Goal: Download file/media: Download file/media

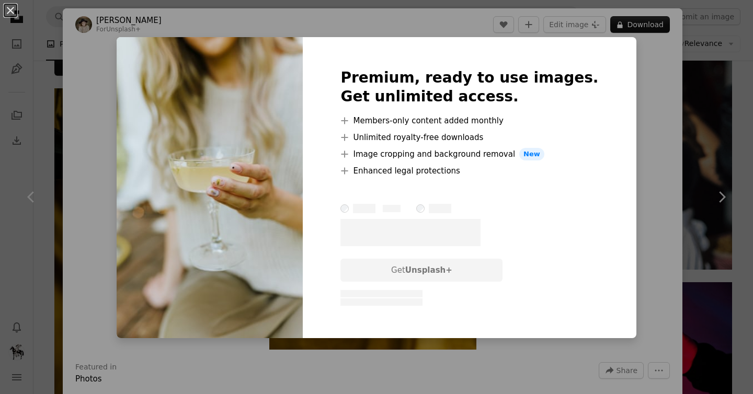
scroll to position [1508, 0]
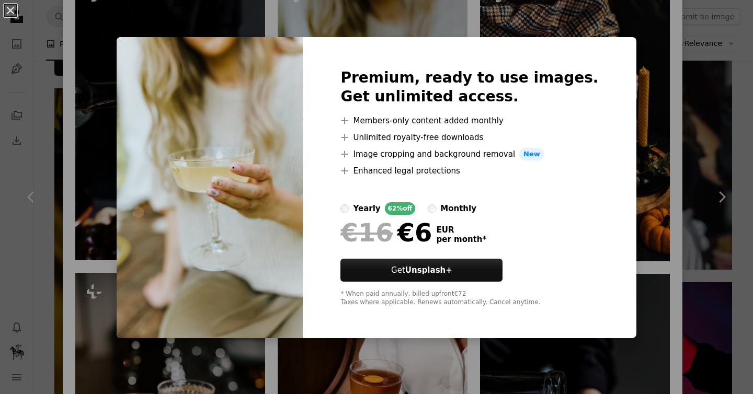
click at [652, 195] on div "An X shape Premium, ready to use images. Get unlimited access. A plus sign Memb…" at bounding box center [376, 197] width 753 height 394
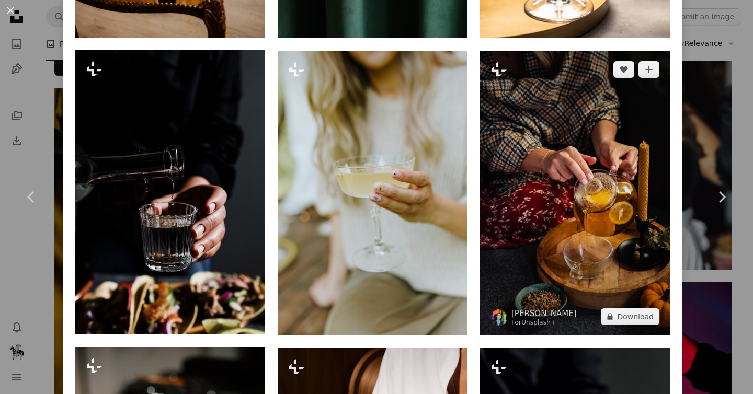
scroll to position [1287, 0]
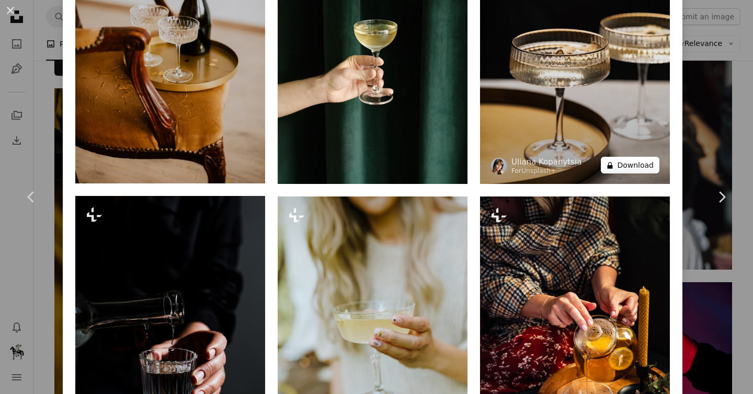
click at [643, 157] on button "A lock Download" at bounding box center [630, 165] width 59 height 17
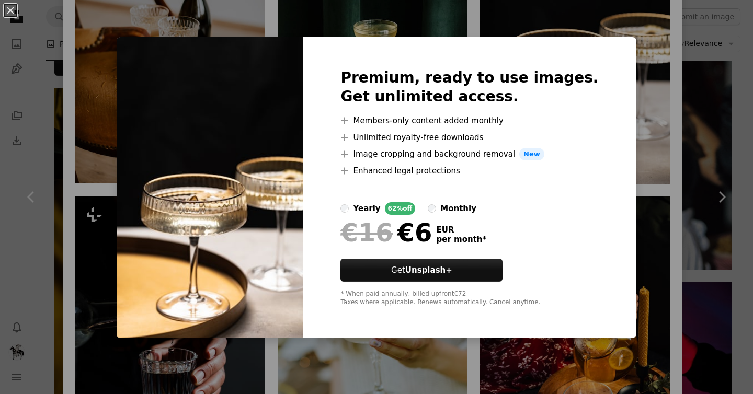
click at [646, 121] on div "An X shape Premium, ready to use images. Get unlimited access. A plus sign Memb…" at bounding box center [376, 197] width 753 height 394
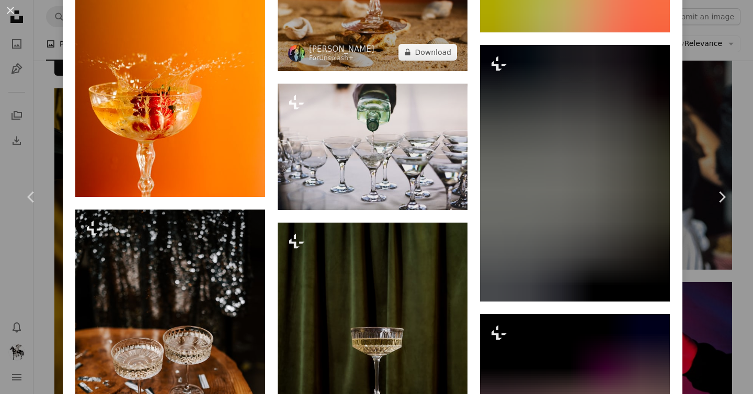
scroll to position [2978, 0]
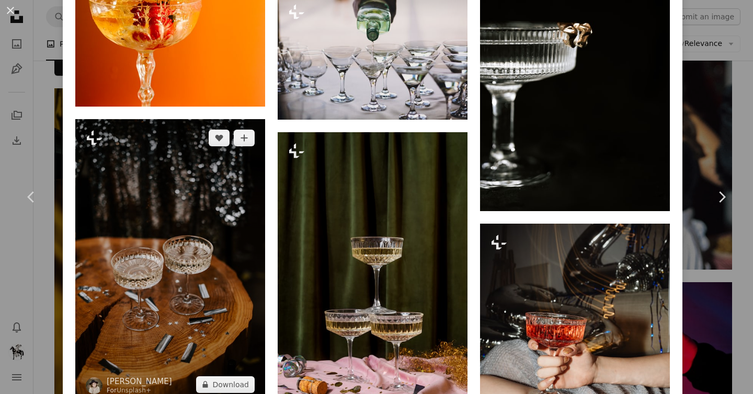
click at [213, 221] on img at bounding box center [170, 261] width 190 height 285
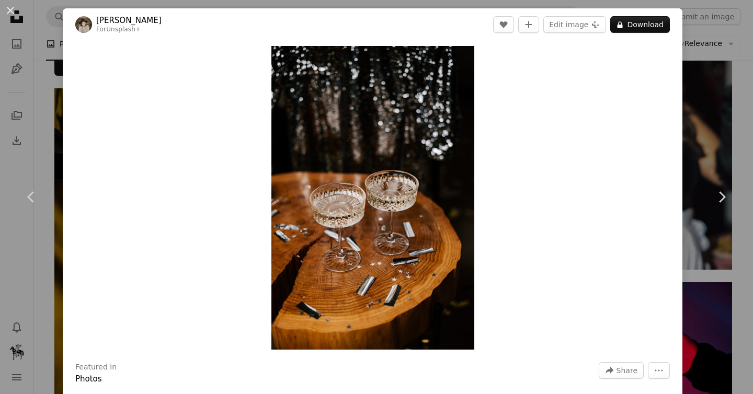
click at [168, 94] on div "Zoom in" at bounding box center [373, 198] width 620 height 314
click at [697, 146] on div "An X shape Chevron left Chevron right [PERSON_NAME] For Unsplash+ A heart A plu…" at bounding box center [376, 197] width 753 height 394
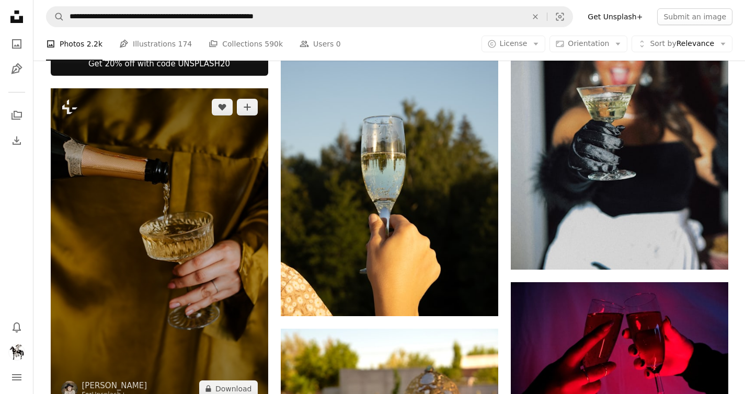
click at [184, 228] on img at bounding box center [160, 248] width 218 height 320
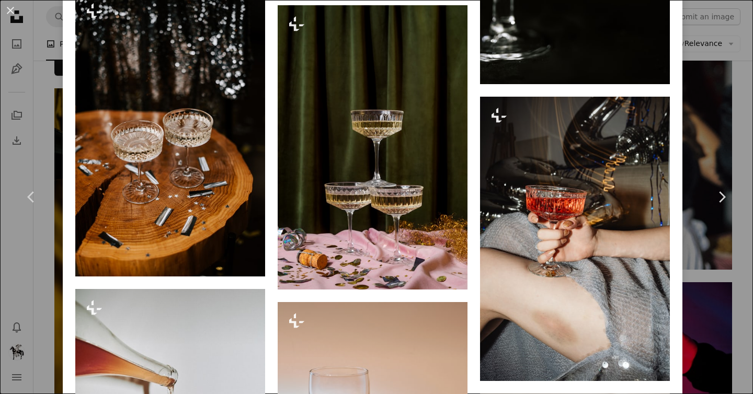
scroll to position [3227, 0]
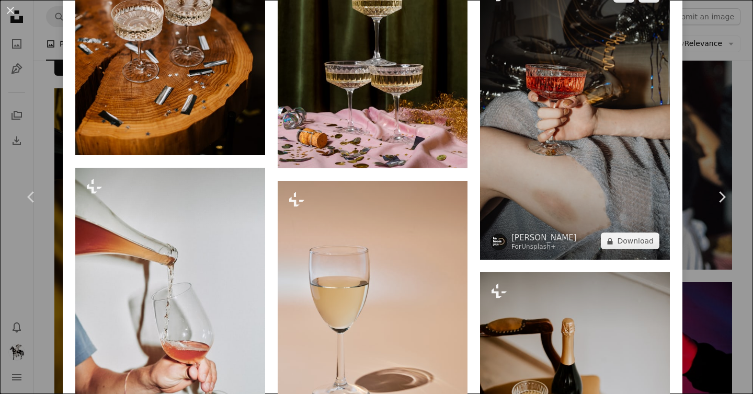
click at [562, 77] on img at bounding box center [575, 117] width 190 height 285
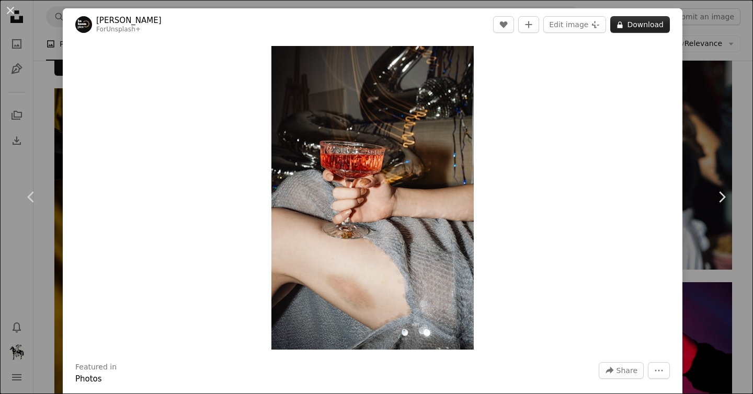
click at [636, 26] on button "A lock Download" at bounding box center [640, 24] width 60 height 17
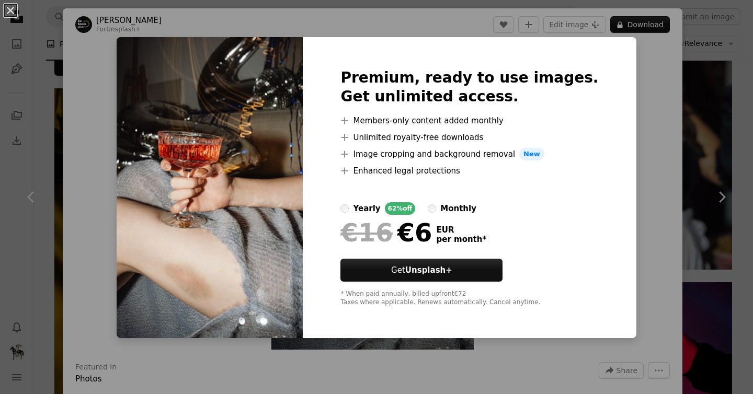
click at [635, 94] on div "An X shape Premium, ready to use images. Get unlimited access. A plus sign Memb…" at bounding box center [376, 197] width 753 height 394
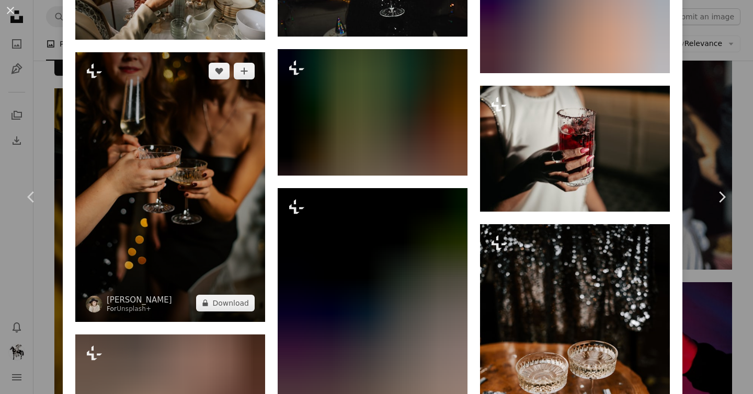
scroll to position [3440, 0]
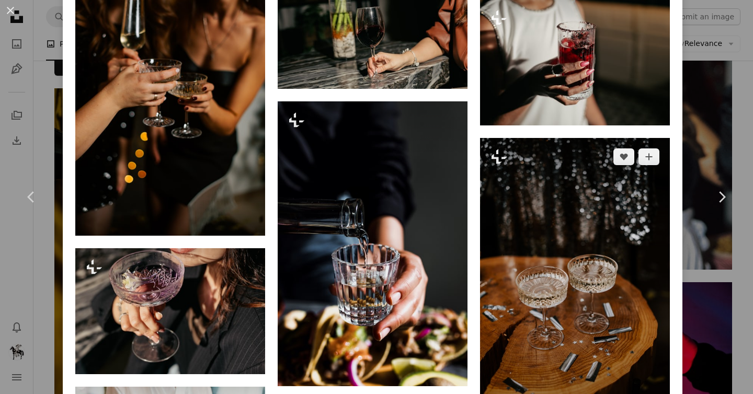
click at [554, 193] on img at bounding box center [575, 280] width 190 height 285
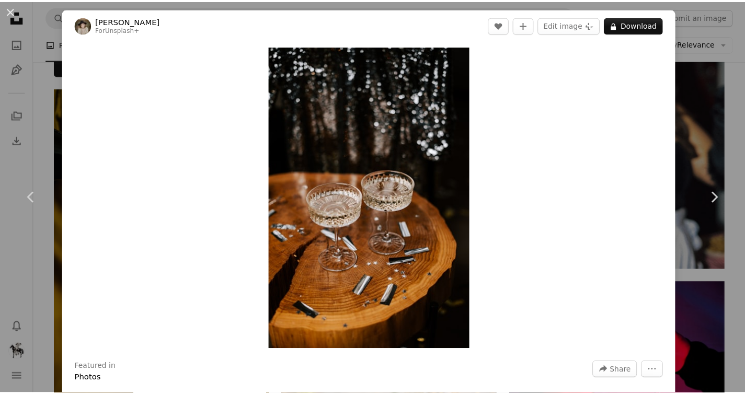
scroll to position [221, 0]
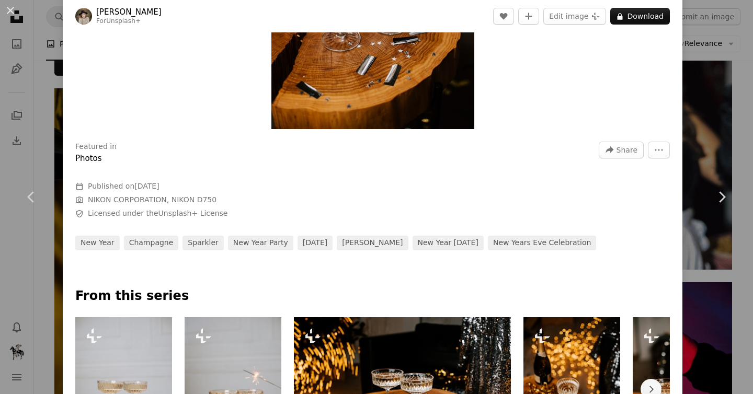
click at [680, 133] on div "An X shape Chevron left Chevron right [PERSON_NAME] For Unsplash+ A heart A plu…" at bounding box center [376, 197] width 753 height 394
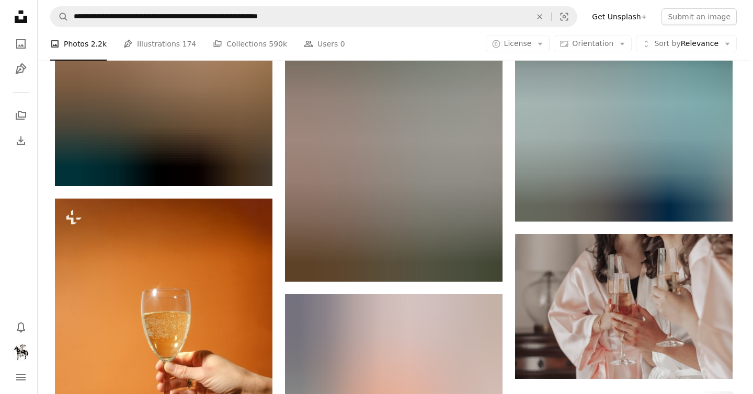
scroll to position [3395, 0]
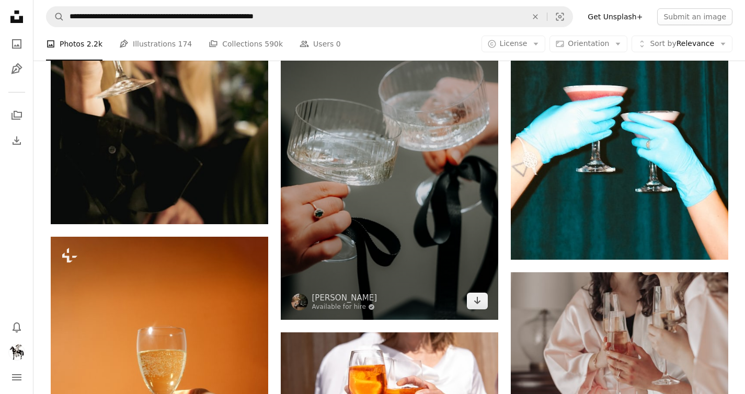
click at [330, 180] on img at bounding box center [390, 157] width 218 height 326
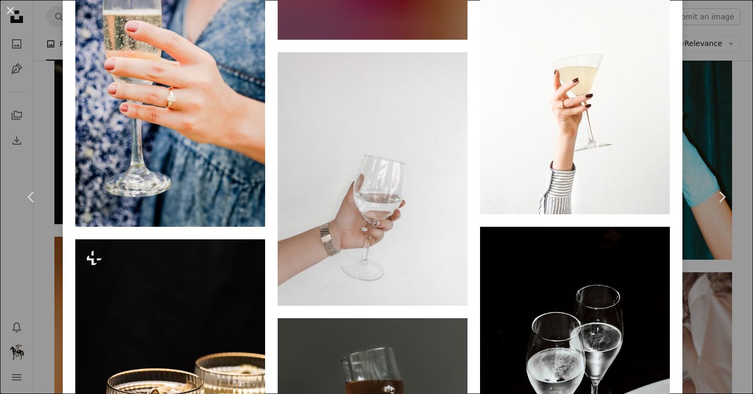
scroll to position [1667, 0]
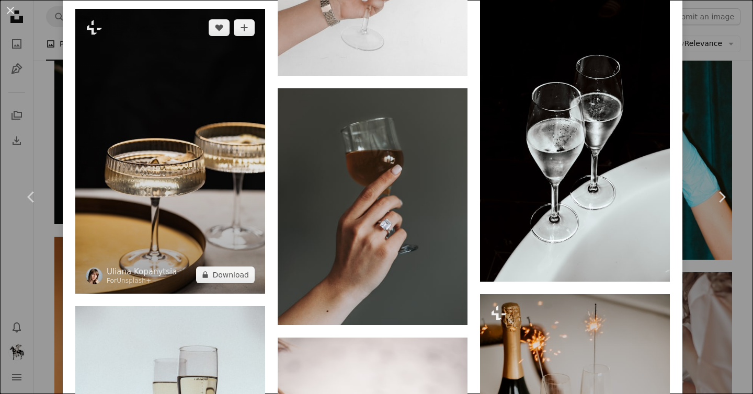
click at [175, 147] on img at bounding box center [170, 151] width 190 height 285
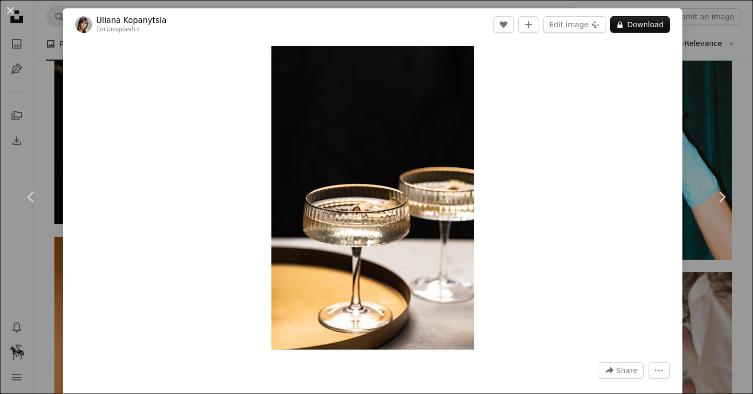
click at [709, 94] on div "An X shape Chevron left Chevron right Uliana Kopanytsia For Unsplash+ A heart A…" at bounding box center [376, 197] width 753 height 394
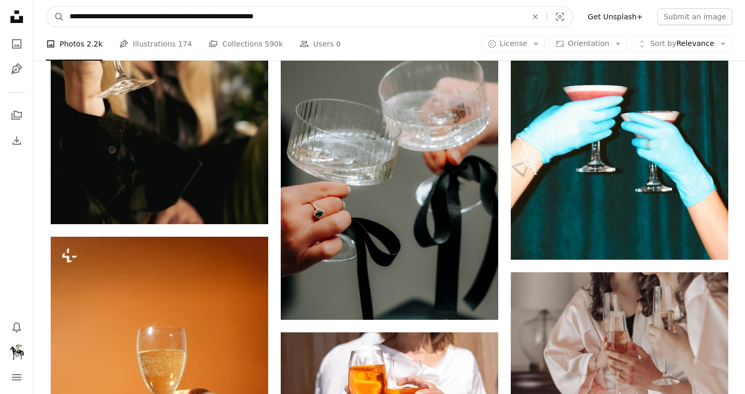
click at [270, 16] on input "**********" at bounding box center [294, 17] width 460 height 20
paste input "Find visuals sitewide"
type input "**********"
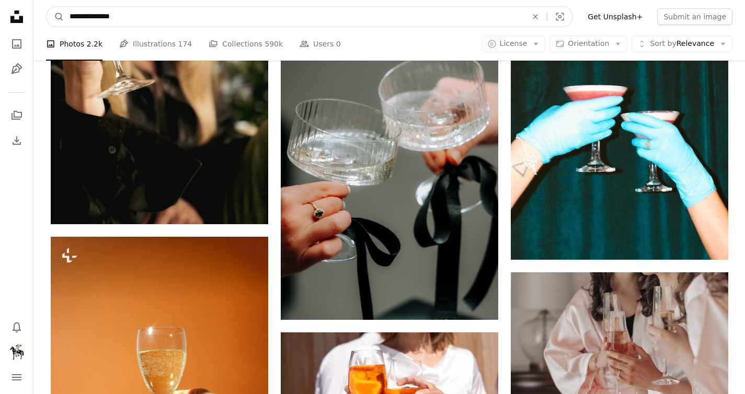
click button "A magnifying glass" at bounding box center [56, 17] width 18 height 20
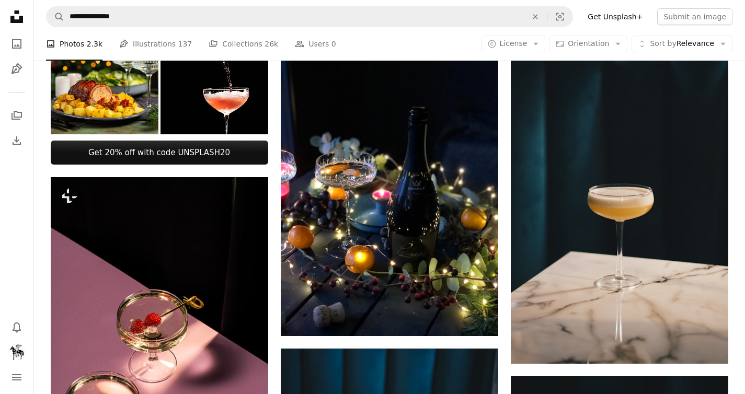
scroll to position [504, 0]
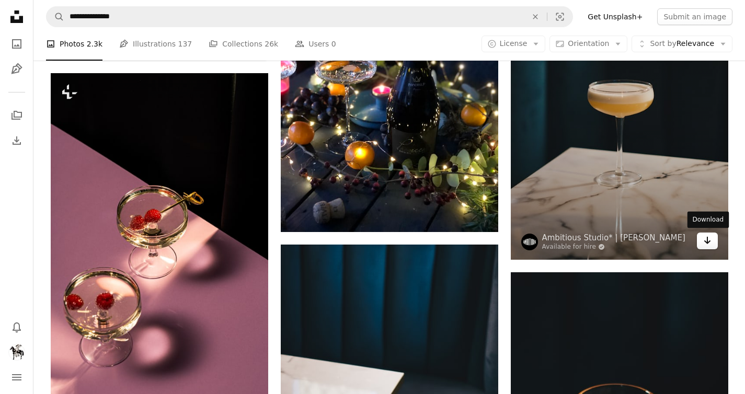
click at [708, 242] on icon "Download" at bounding box center [707, 240] width 7 height 7
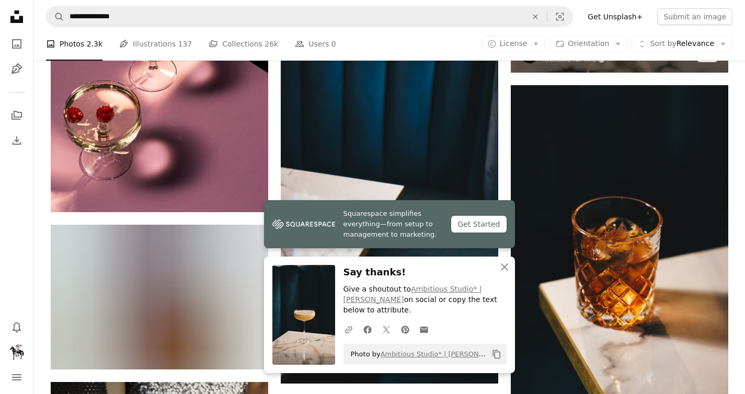
scroll to position [646, 0]
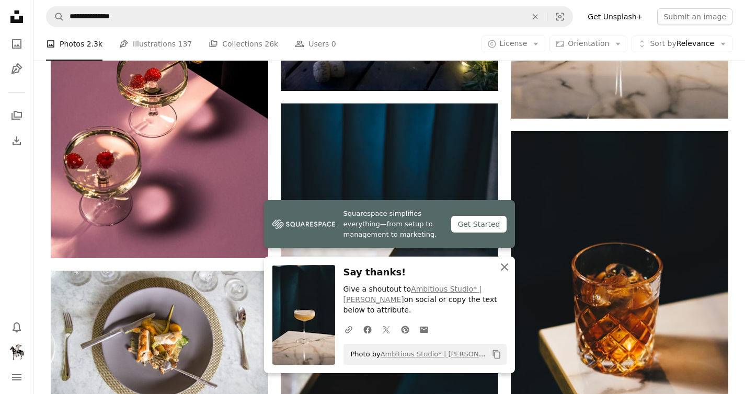
click at [507, 266] on icon "An X shape" at bounding box center [505, 267] width 13 height 13
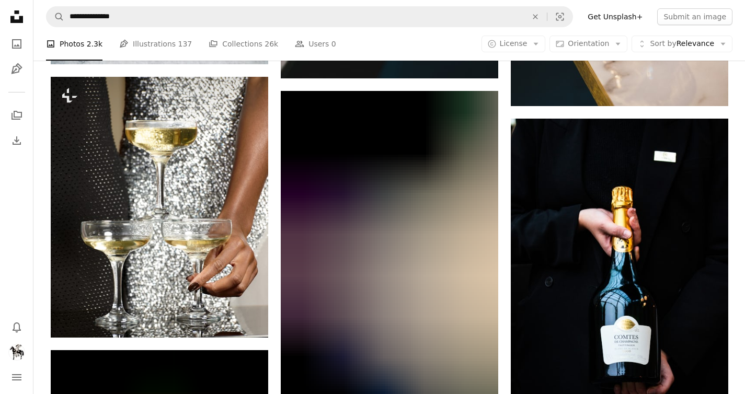
scroll to position [893, 0]
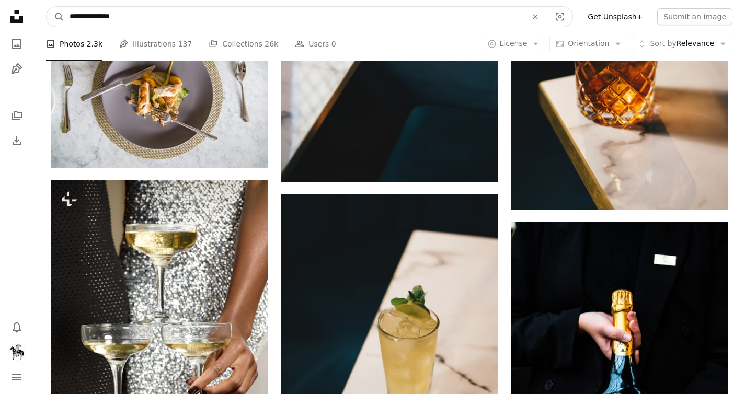
click at [345, 17] on input "**********" at bounding box center [294, 17] width 460 height 20
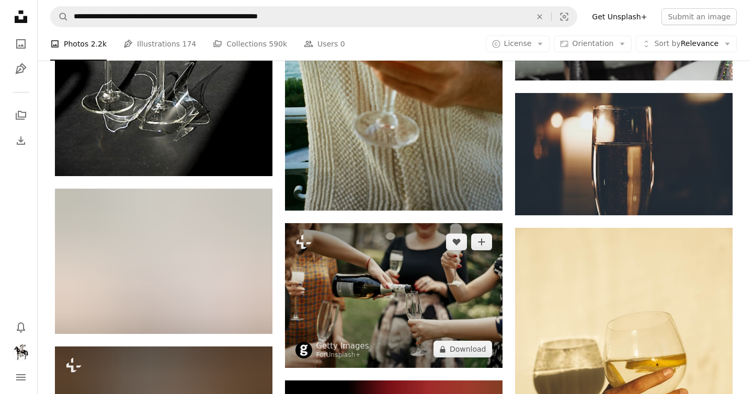
scroll to position [5241, 0]
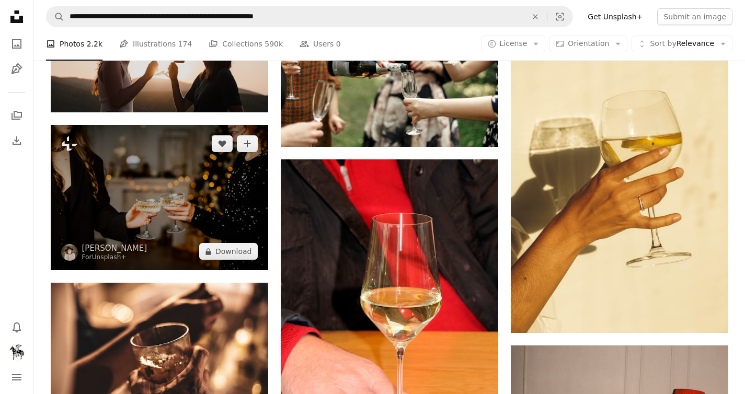
click at [183, 179] on img at bounding box center [160, 197] width 218 height 145
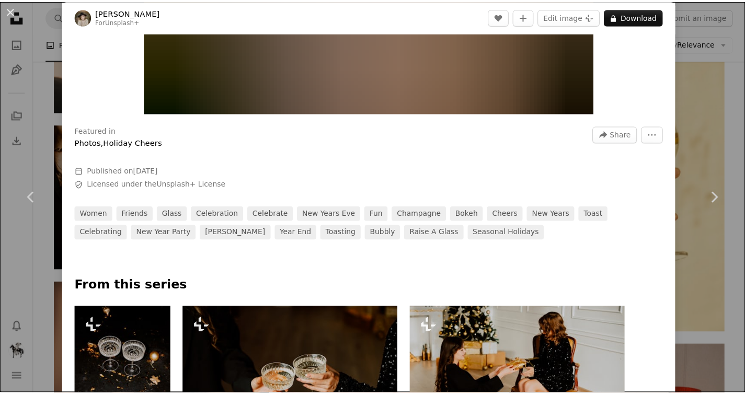
scroll to position [503, 0]
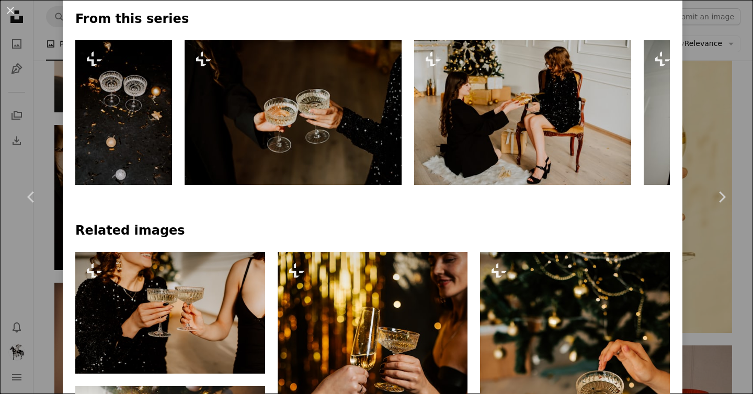
click at [697, 56] on div "An X shape Chevron left Chevron right [PERSON_NAME] For Unsplash+ A heart A plu…" at bounding box center [376, 197] width 753 height 394
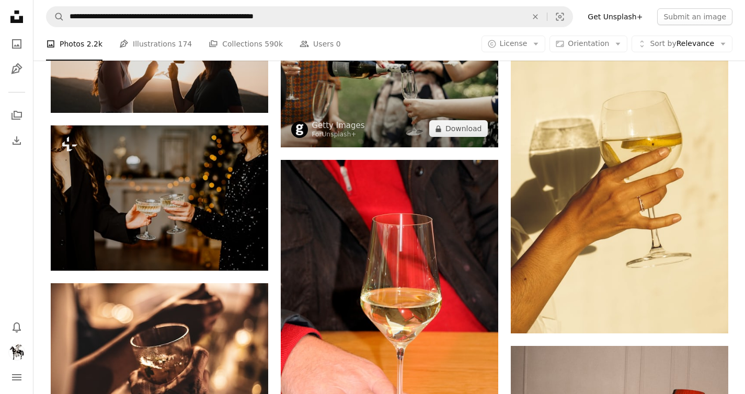
scroll to position [4697, 0]
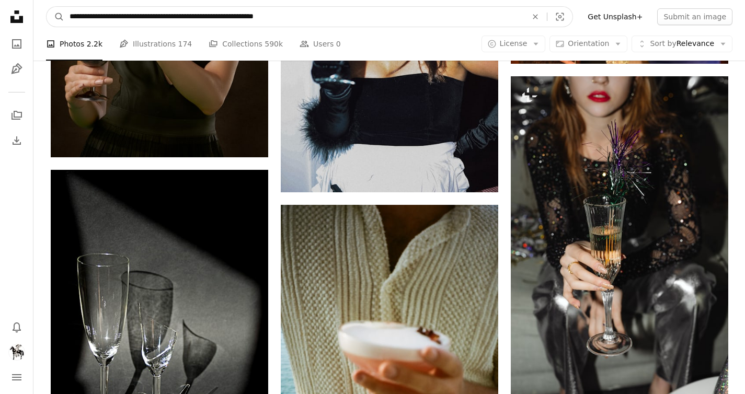
click at [366, 14] on input "**********" at bounding box center [294, 17] width 460 height 20
type input "**********"
click button "A magnifying glass" at bounding box center [56, 17] width 18 height 20
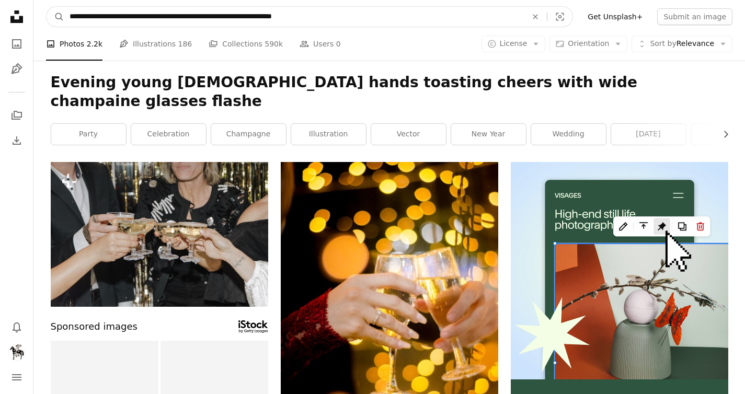
click at [390, 21] on input "**********" at bounding box center [294, 17] width 460 height 20
type input "**********"
click button "A magnifying glass" at bounding box center [56, 17] width 18 height 20
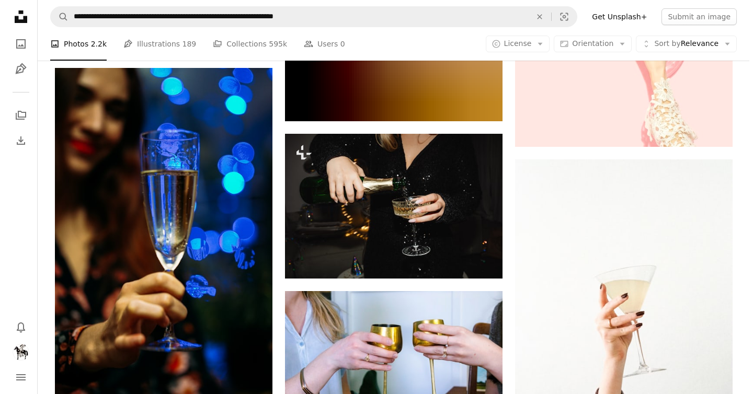
scroll to position [596, 0]
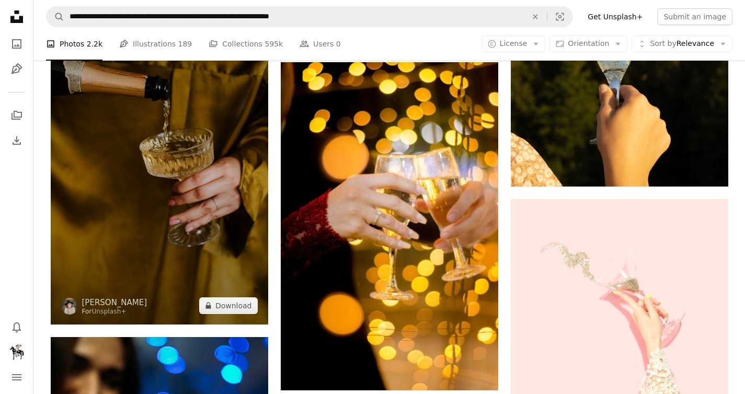
click at [203, 171] on img at bounding box center [160, 165] width 218 height 320
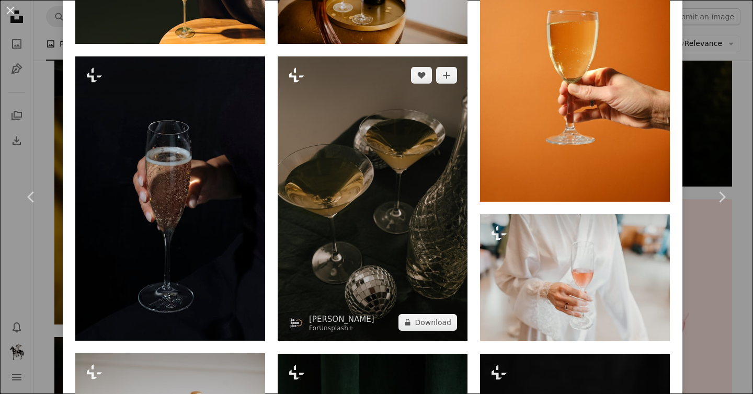
scroll to position [837, 0]
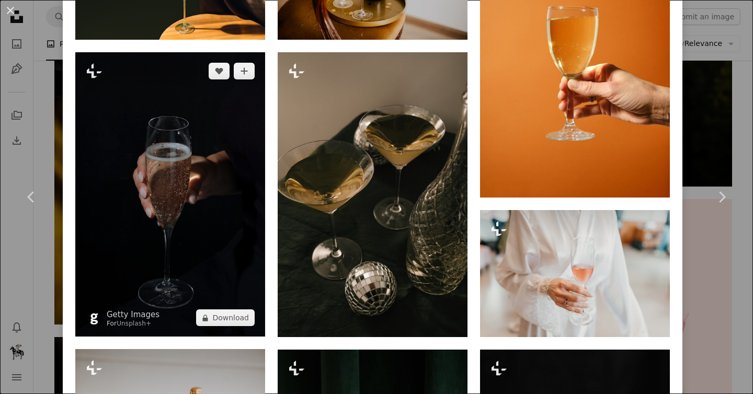
click at [170, 166] on img at bounding box center [170, 194] width 190 height 285
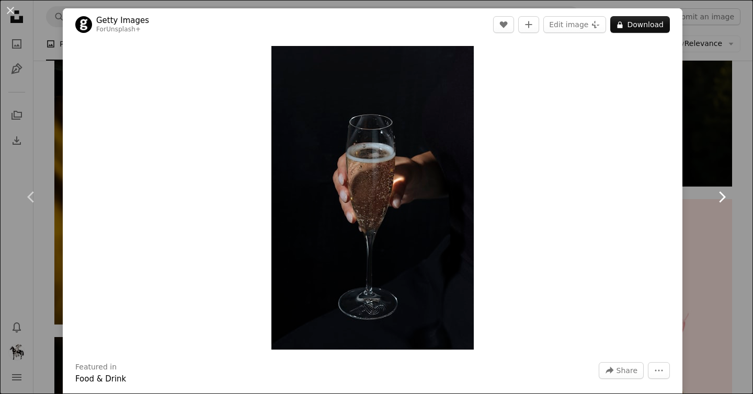
click at [698, 160] on link "Chevron right" at bounding box center [722, 197] width 63 height 100
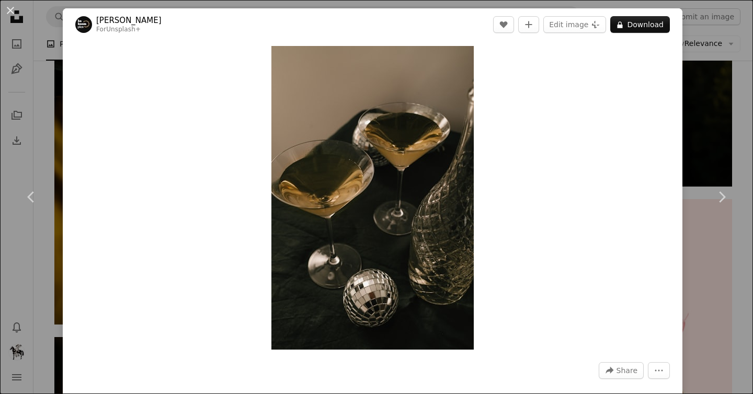
click at [62, 64] on div "An X shape Chevron left Chevron right [PERSON_NAME] For Unsplash+ A heart A plu…" at bounding box center [376, 197] width 753 height 394
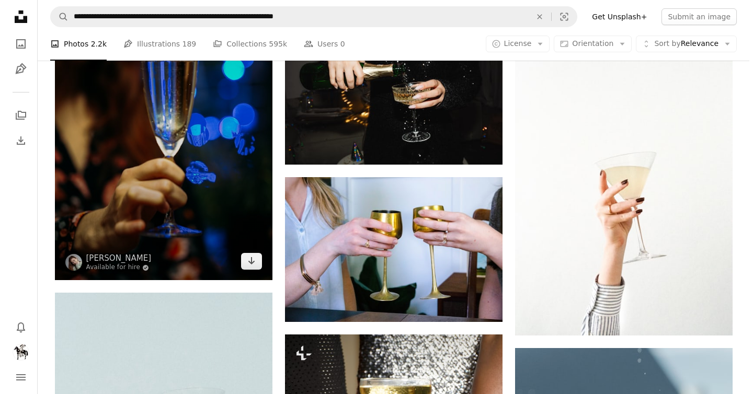
scroll to position [633, 0]
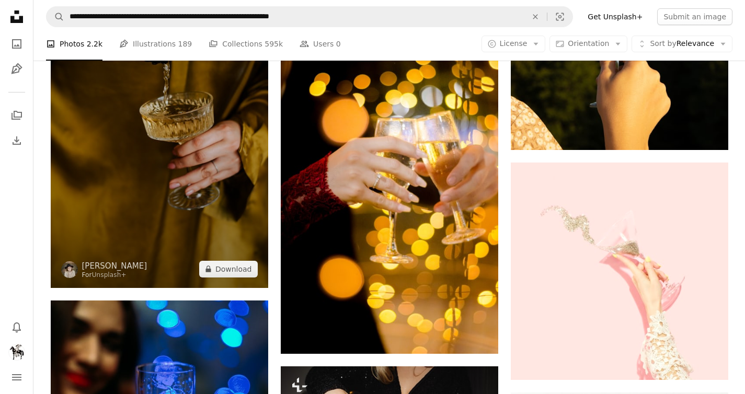
click at [192, 182] on img at bounding box center [160, 129] width 218 height 320
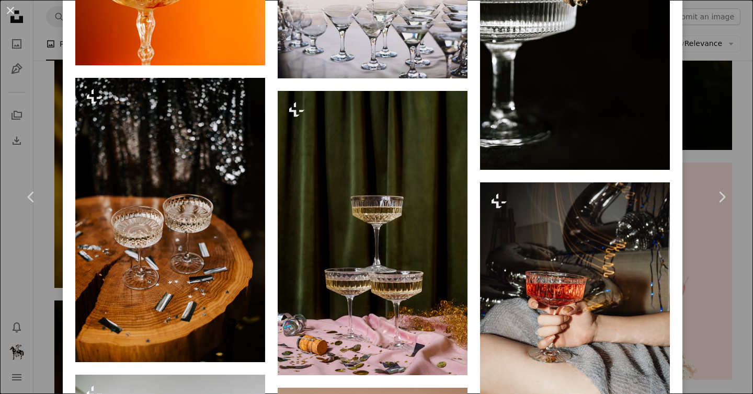
scroll to position [3047, 0]
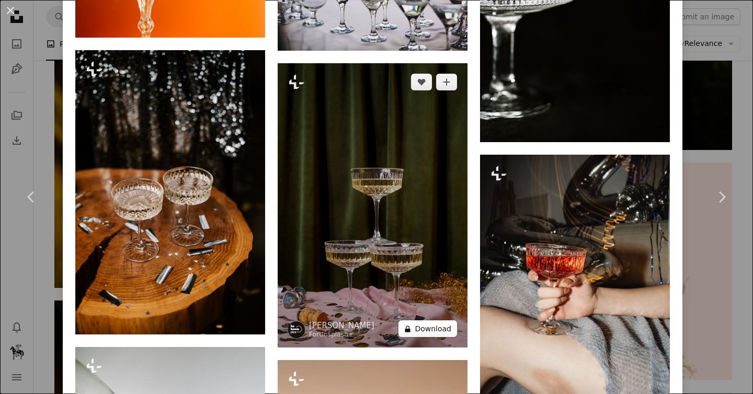
click at [425, 321] on button "A lock Download" at bounding box center [428, 329] width 59 height 17
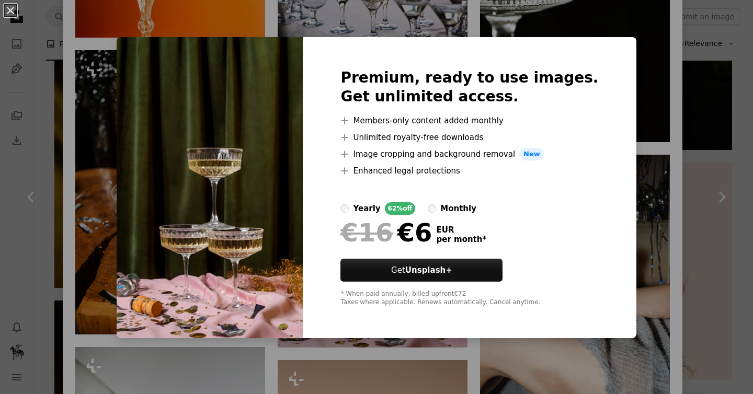
click at [630, 59] on div "An X shape Premium, ready to use images. Get unlimited access. A plus sign Memb…" at bounding box center [376, 197] width 753 height 394
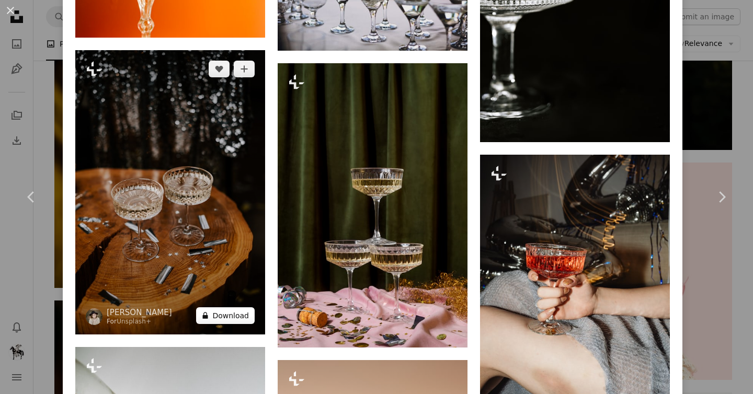
click at [220, 308] on button "A lock Download" at bounding box center [225, 316] width 59 height 17
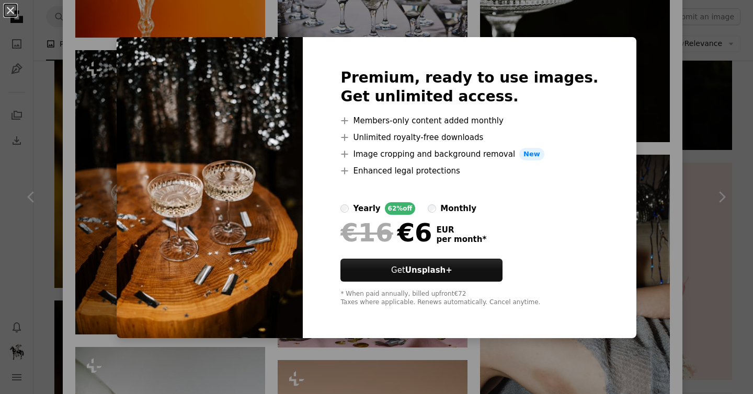
click at [639, 199] on div "An X shape Premium, ready to use images. Get unlimited access. A plus sign Memb…" at bounding box center [376, 197] width 753 height 394
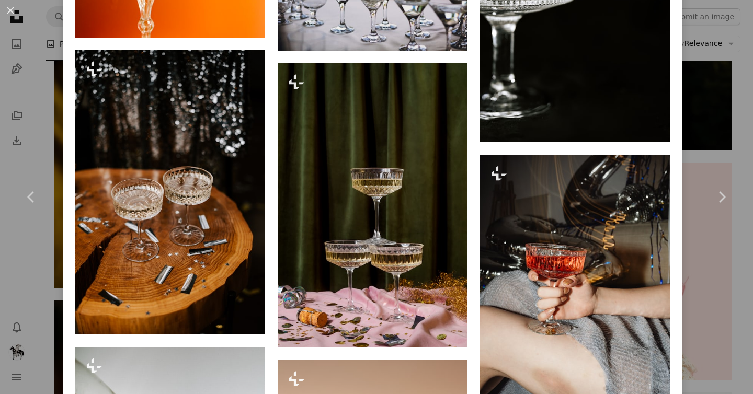
scroll to position [3273, 0]
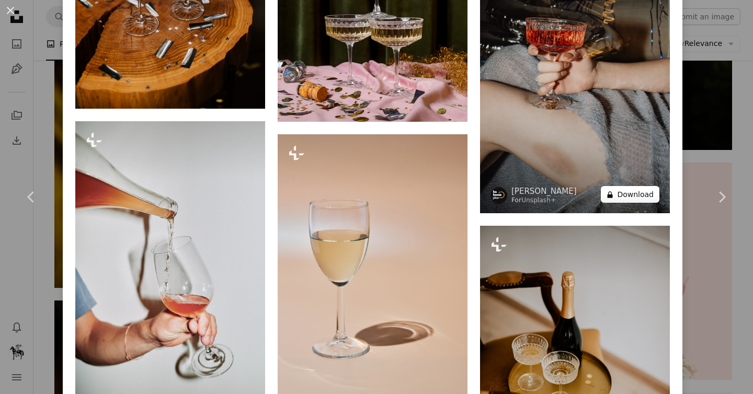
click at [631, 186] on button "A lock Download" at bounding box center [630, 194] width 59 height 17
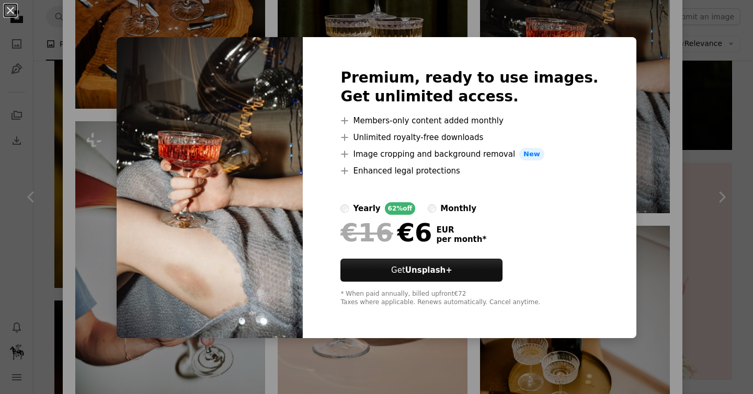
click at [660, 128] on div "An X shape Premium, ready to use images. Get unlimited access. A plus sign Memb…" at bounding box center [376, 197] width 753 height 394
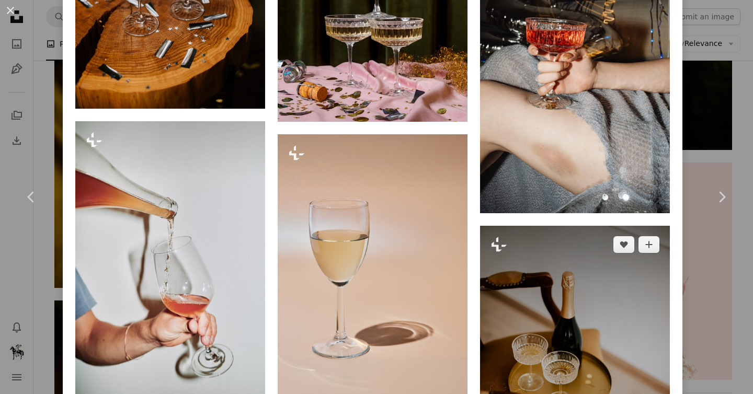
scroll to position [3482, 0]
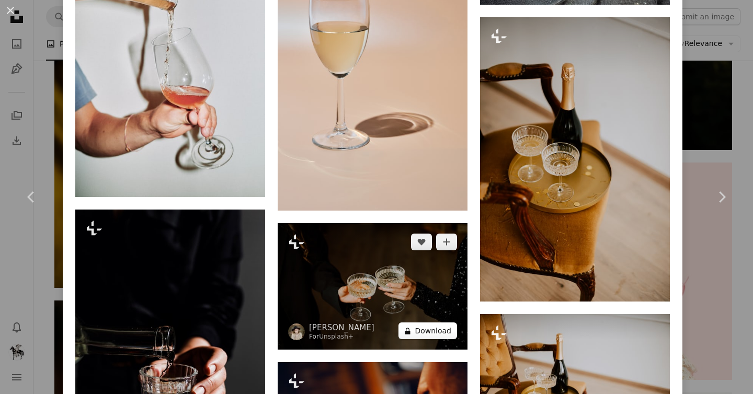
click at [426, 323] on button "A lock Download" at bounding box center [428, 331] width 59 height 17
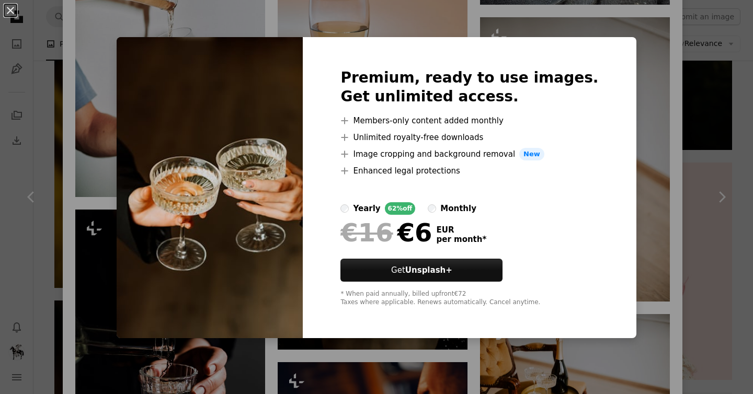
click at [638, 257] on div "An X shape Premium, ready to use images. Get unlimited access. A plus sign Memb…" at bounding box center [376, 197] width 753 height 394
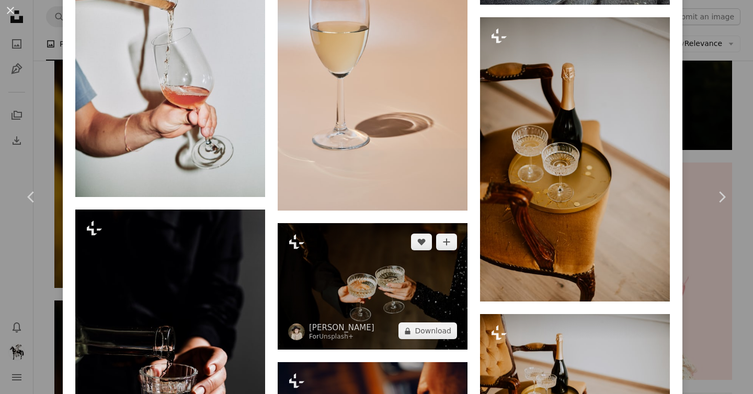
click at [351, 223] on img at bounding box center [373, 286] width 190 height 127
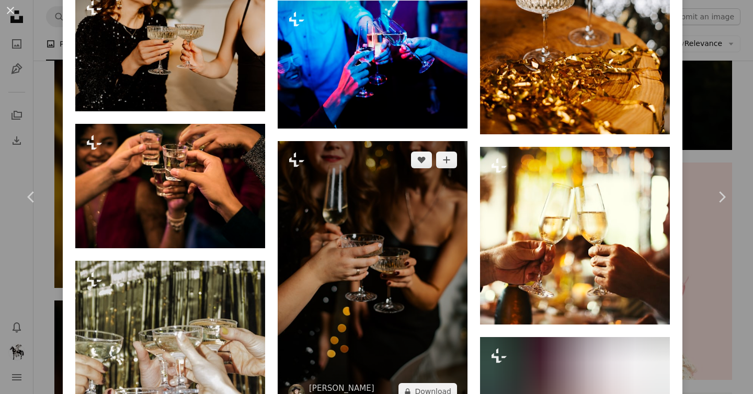
scroll to position [1122, 0]
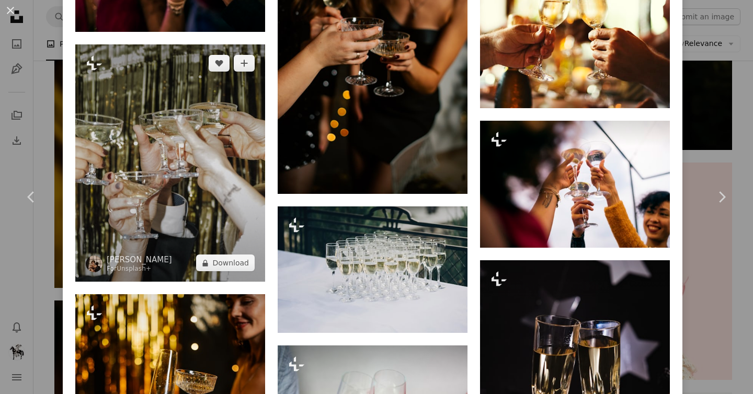
click at [182, 165] on img at bounding box center [170, 162] width 190 height 237
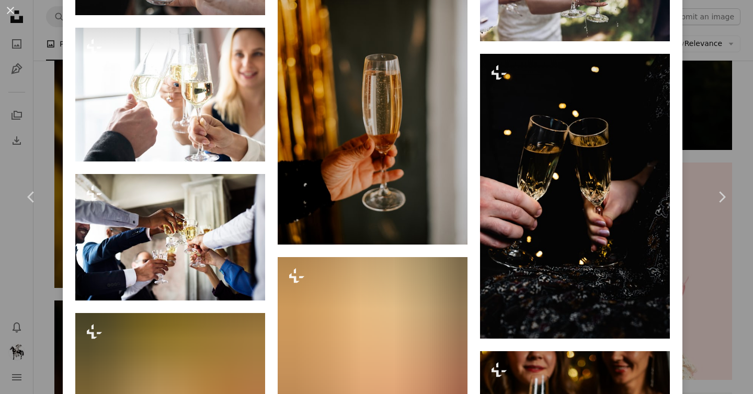
scroll to position [1836, 0]
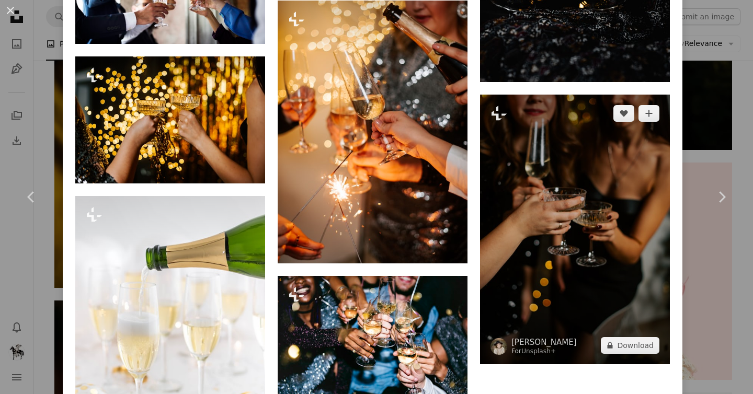
click at [596, 225] on img at bounding box center [575, 229] width 190 height 269
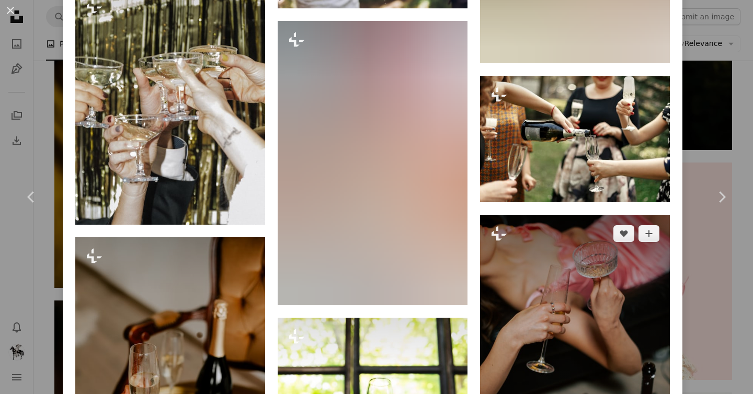
scroll to position [2422, 0]
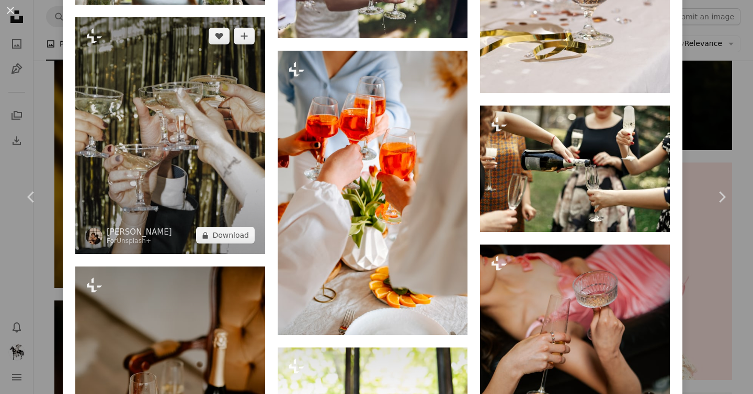
click at [199, 112] on img at bounding box center [170, 135] width 190 height 237
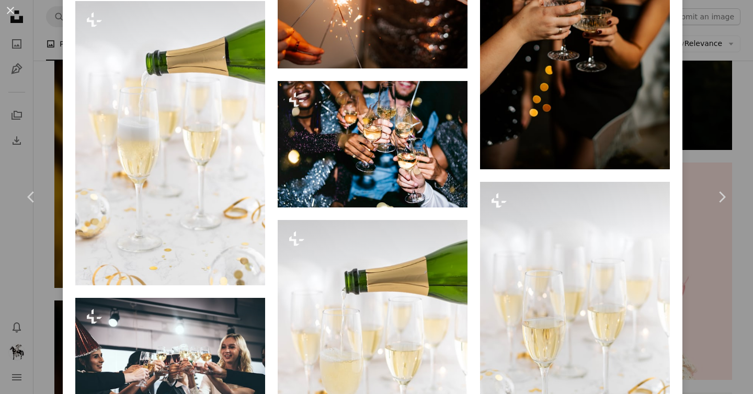
scroll to position [1819, 0]
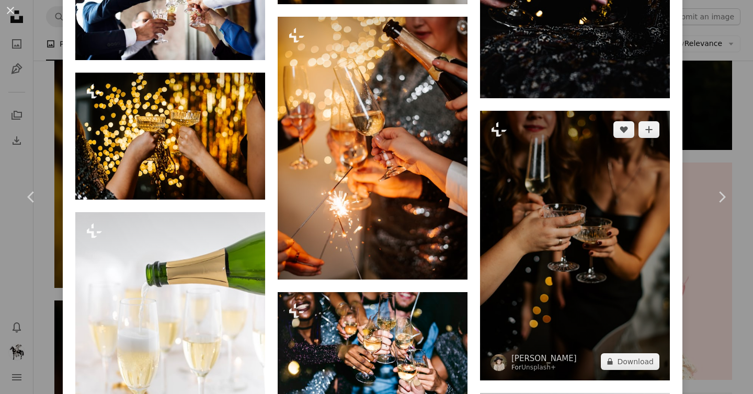
click at [546, 183] on img at bounding box center [575, 245] width 190 height 269
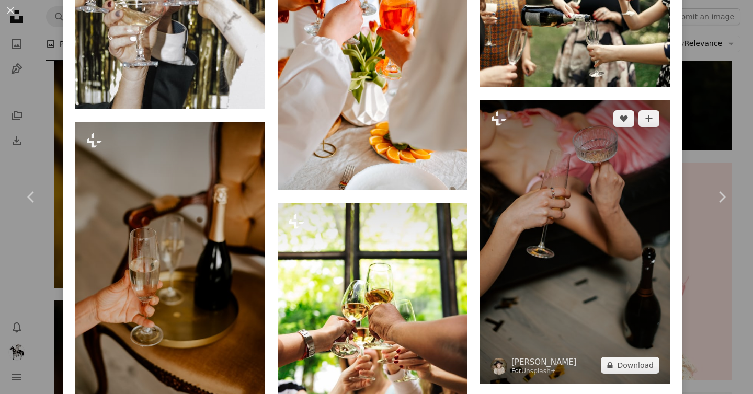
scroll to position [2568, 0]
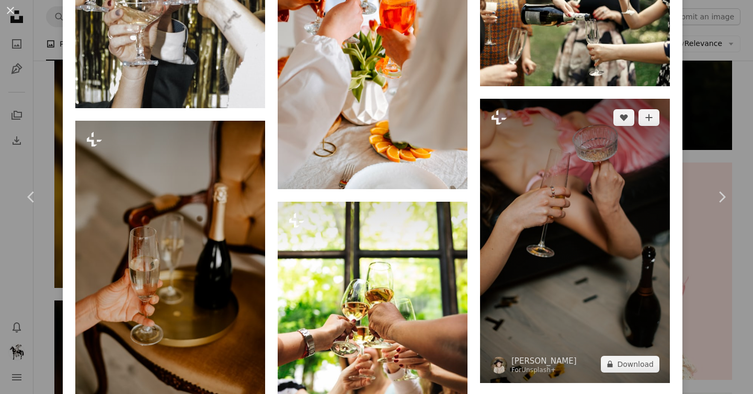
click at [545, 189] on img at bounding box center [575, 241] width 190 height 285
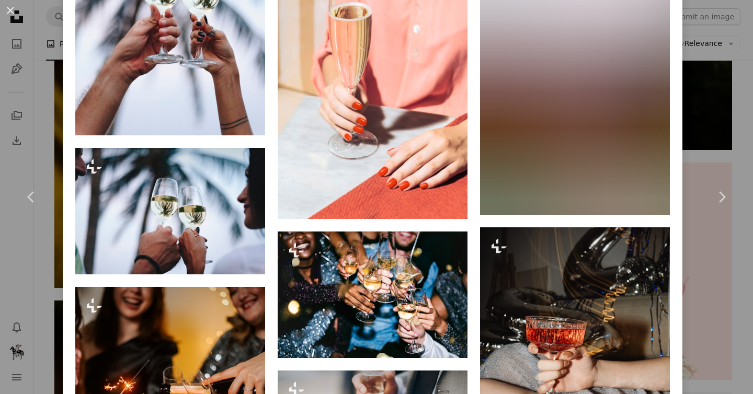
scroll to position [3009, 0]
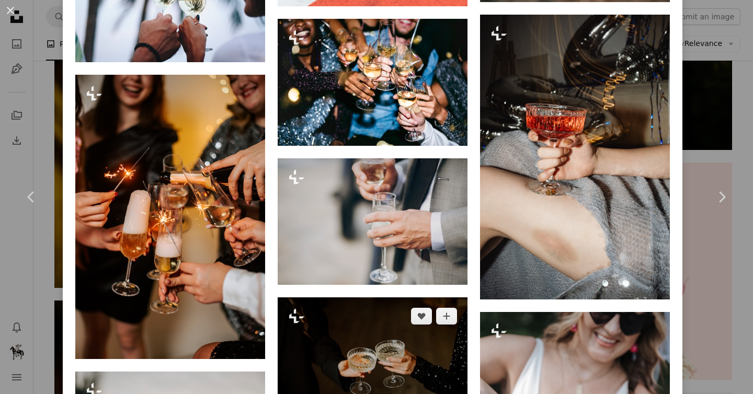
click at [367, 312] on img at bounding box center [373, 361] width 190 height 127
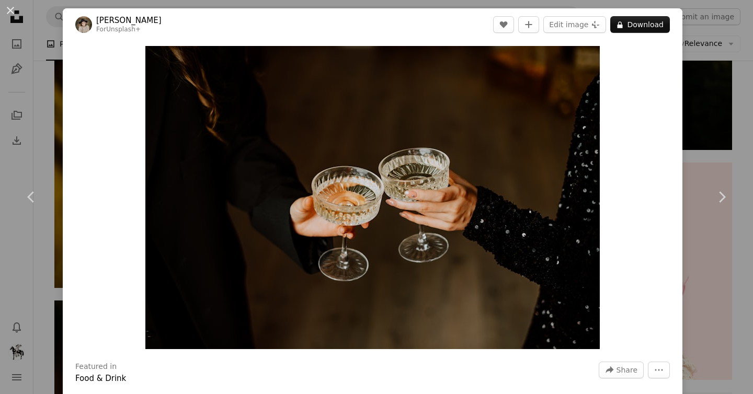
click at [30, 38] on div "An X shape Chevron left Chevron right [PERSON_NAME] For Unsplash+ A heart A plu…" at bounding box center [376, 197] width 753 height 394
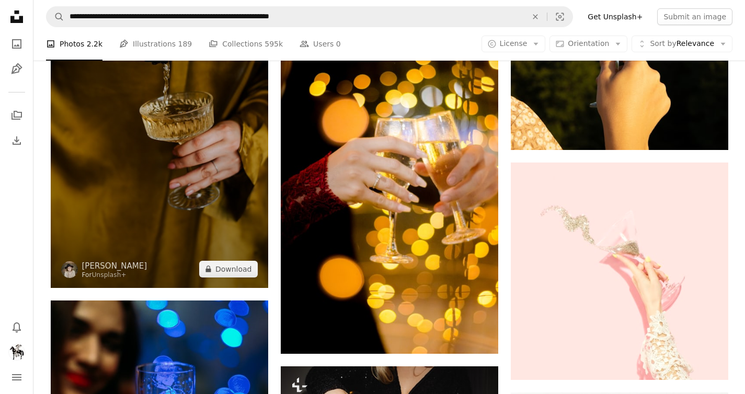
click at [185, 153] on img at bounding box center [160, 129] width 218 height 320
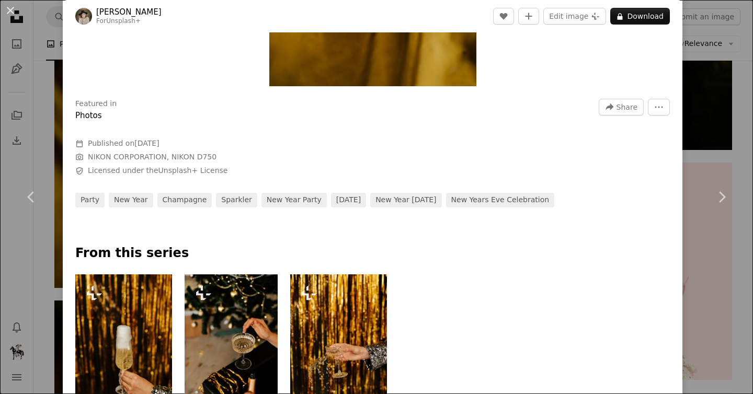
scroll to position [499, 0]
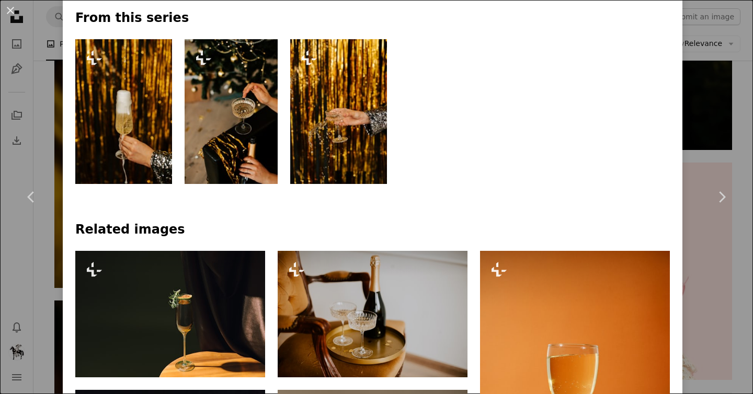
click at [255, 103] on img at bounding box center [231, 111] width 93 height 145
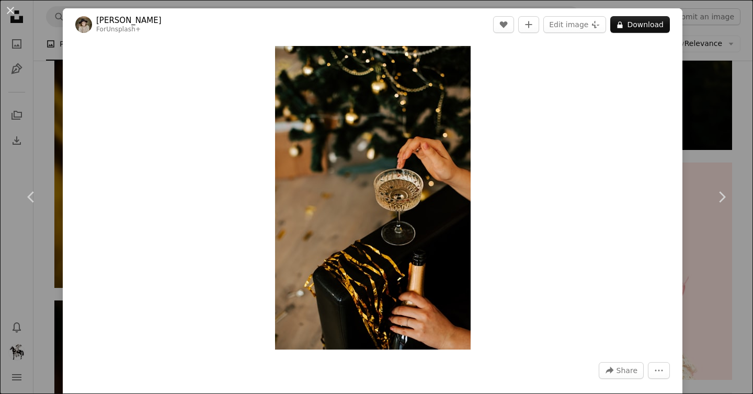
click at [716, 103] on div "An X shape Chevron left Chevron right [PERSON_NAME] For Unsplash+ A heart A plu…" at bounding box center [376, 197] width 753 height 394
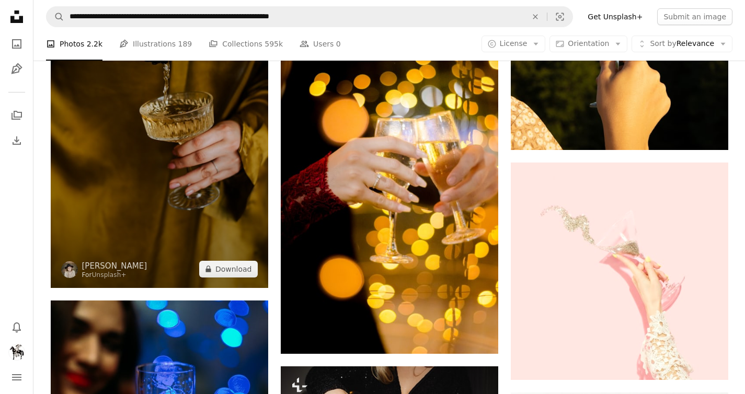
click at [216, 121] on img at bounding box center [160, 129] width 218 height 320
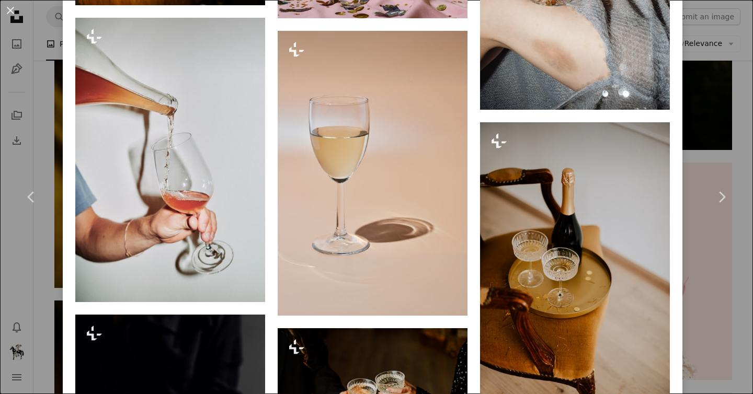
scroll to position [3281, 0]
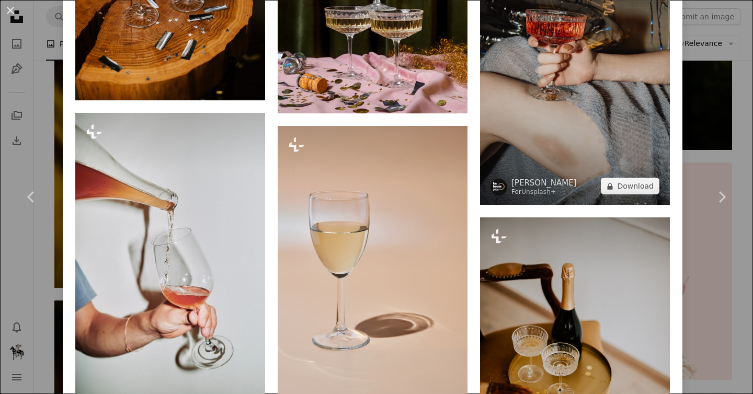
click at [531, 90] on img at bounding box center [575, 62] width 190 height 285
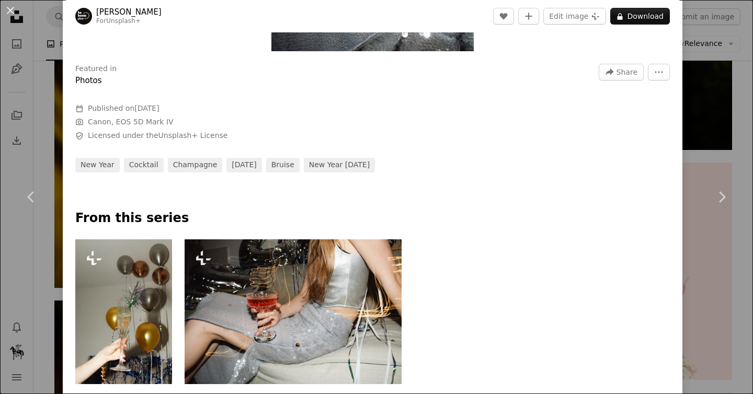
scroll to position [377, 0]
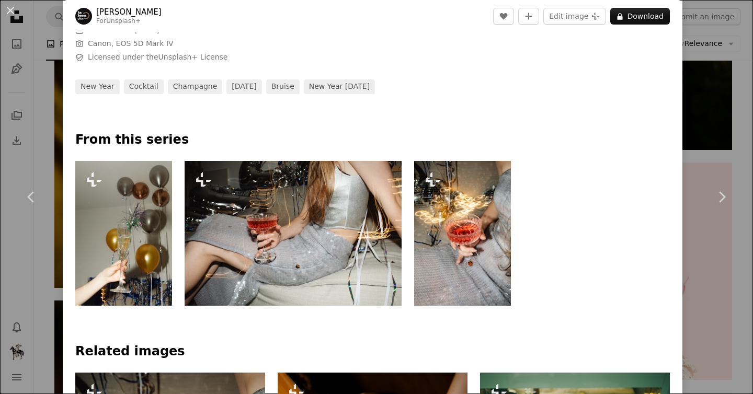
click at [375, 220] on img at bounding box center [294, 233] width 218 height 145
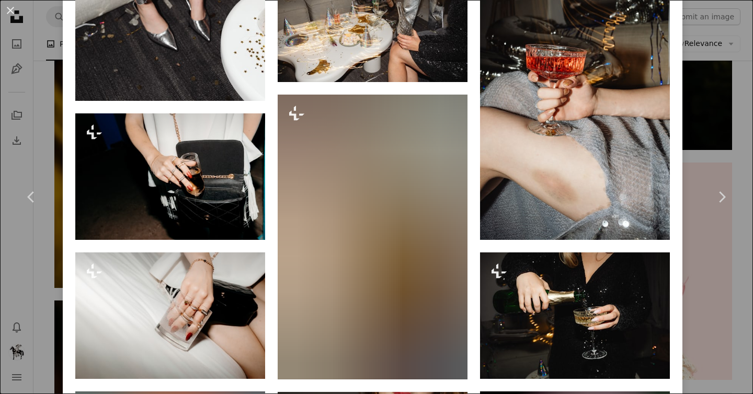
scroll to position [1022, 0]
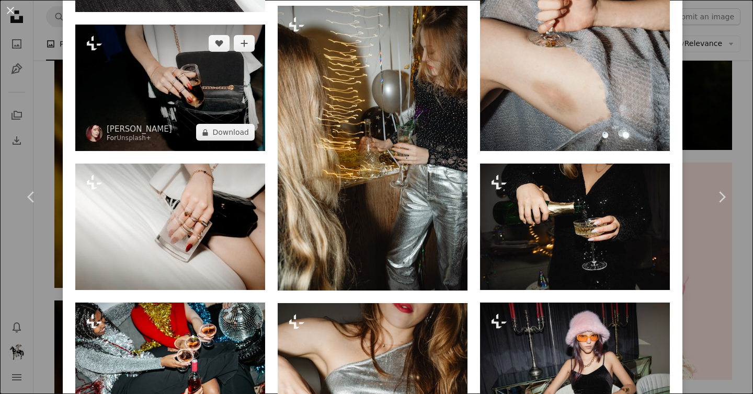
click at [163, 60] on img at bounding box center [170, 88] width 190 height 127
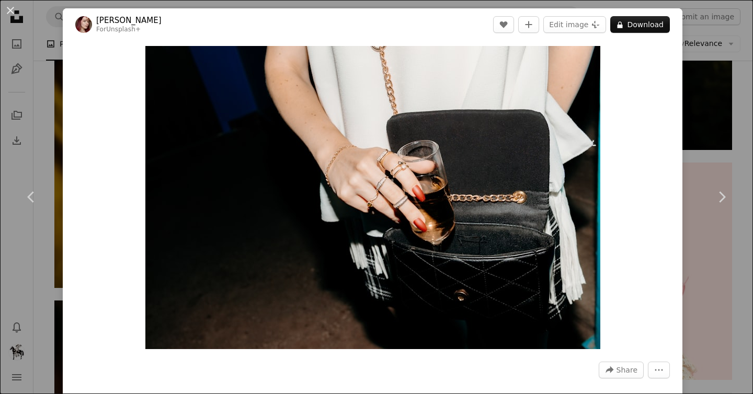
click at [54, 107] on div "An X shape Chevron left Chevron right [PERSON_NAME] For Unsplash+ A heart A plu…" at bounding box center [376, 197] width 753 height 394
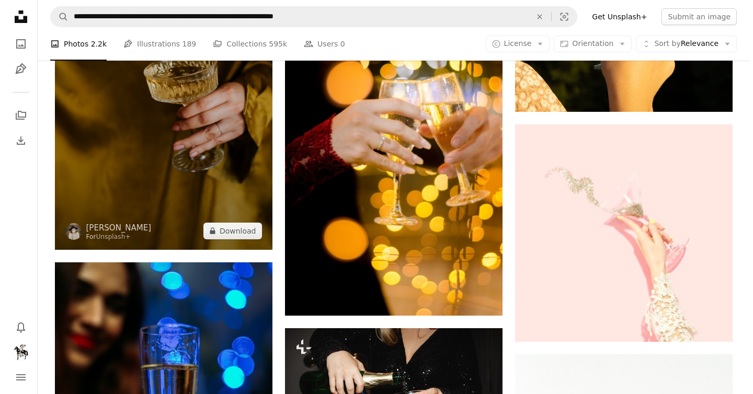
scroll to position [517, 0]
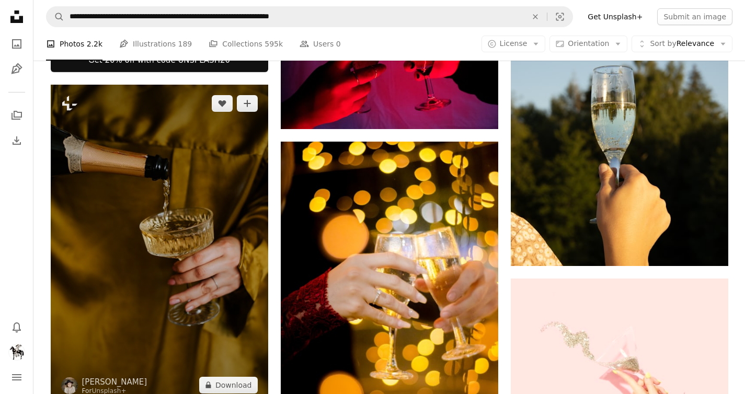
click at [188, 162] on img at bounding box center [160, 245] width 218 height 320
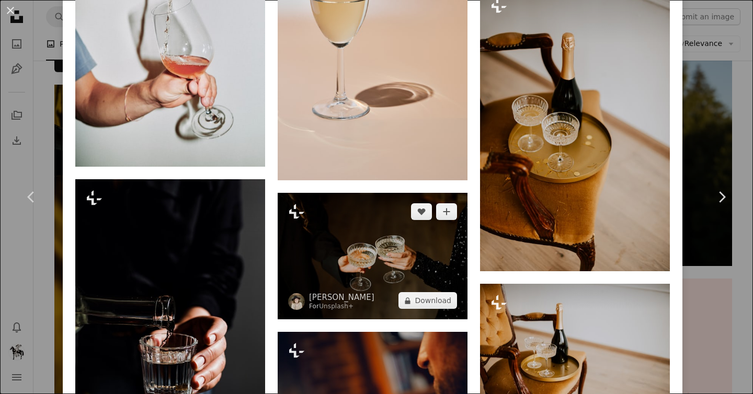
scroll to position [3513, 0]
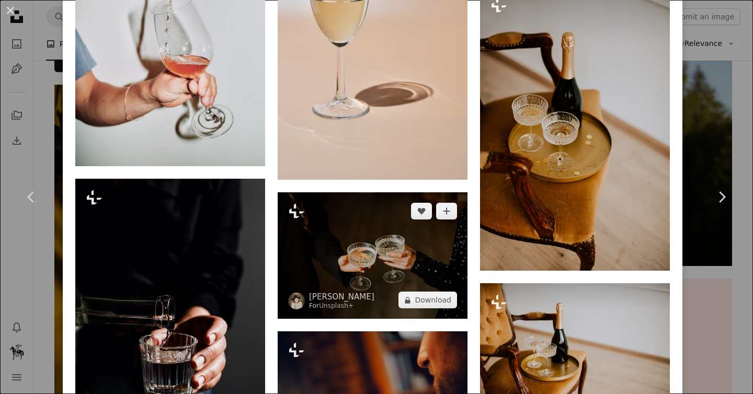
click at [382, 202] on img at bounding box center [373, 256] width 190 height 127
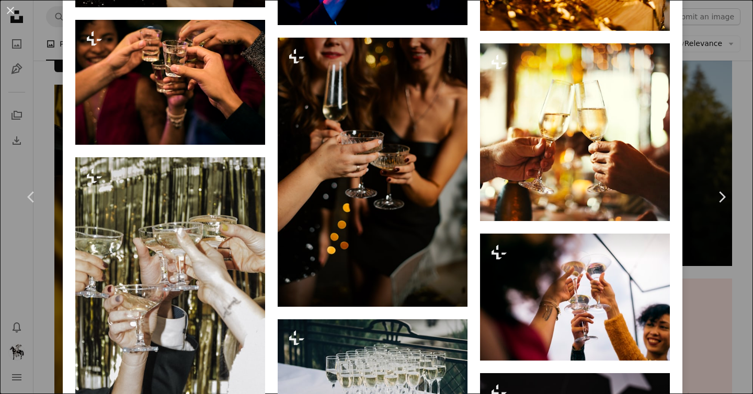
scroll to position [1176, 0]
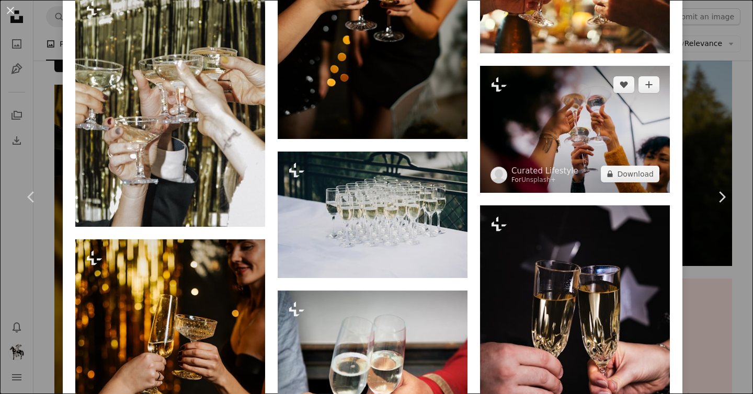
click at [565, 123] on img at bounding box center [575, 129] width 190 height 127
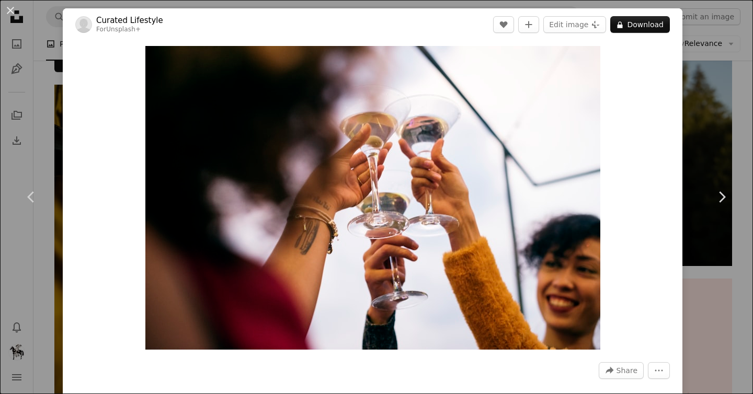
click at [43, 99] on div "An X shape Chevron left Chevron right Curated Lifestyle For Unsplash+ A heart A…" at bounding box center [376, 197] width 753 height 394
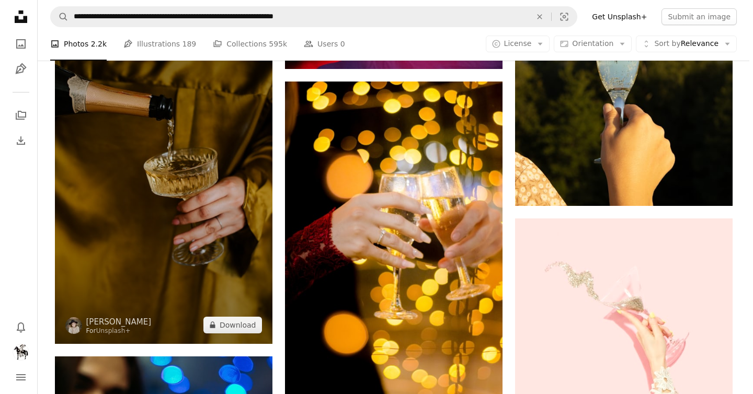
scroll to position [653, 0]
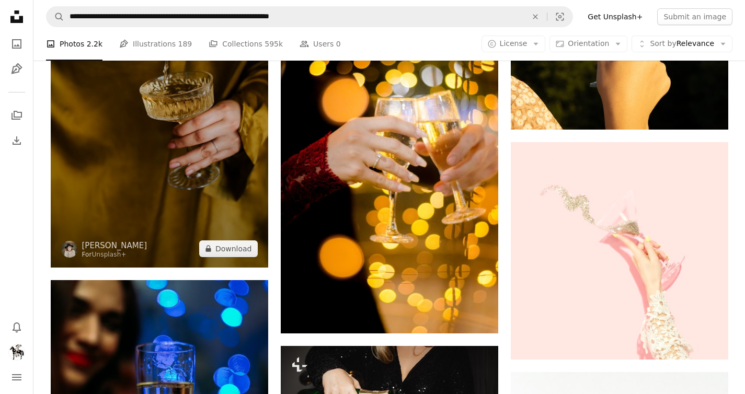
click at [174, 180] on img at bounding box center [160, 108] width 218 height 320
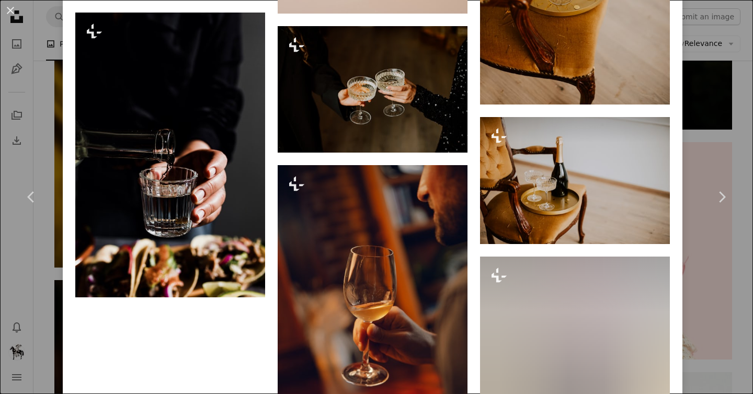
scroll to position [3681, 0]
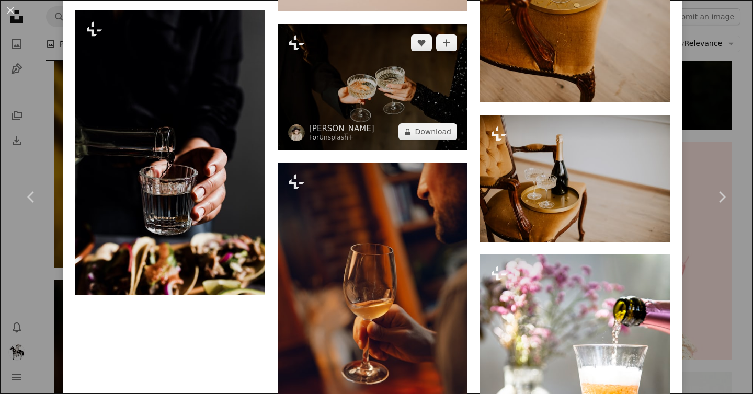
click at [387, 58] on img at bounding box center [373, 87] width 190 height 127
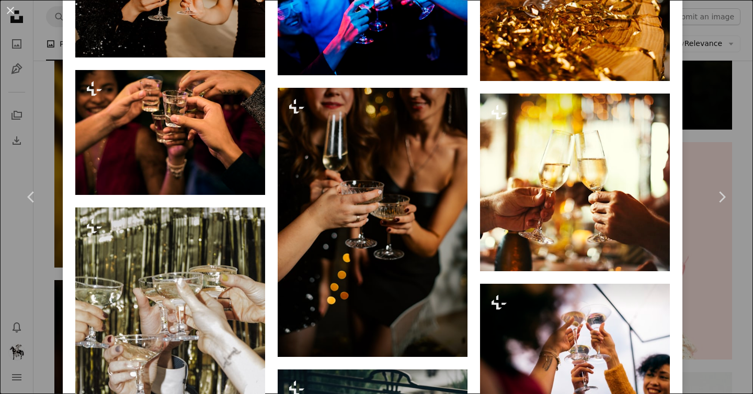
scroll to position [1175, 0]
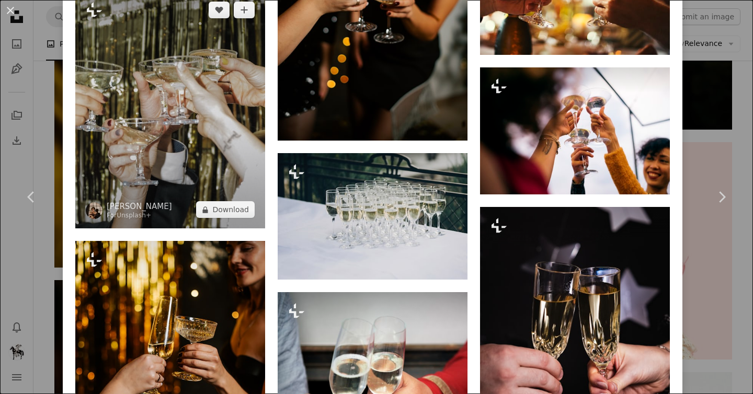
click at [203, 78] on img at bounding box center [170, 109] width 190 height 237
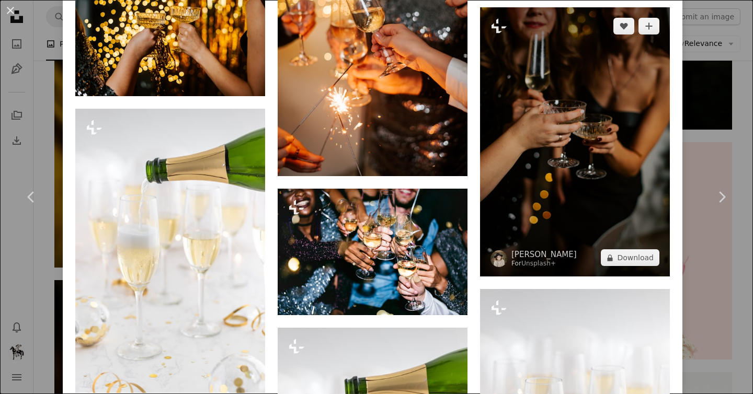
scroll to position [1900, 0]
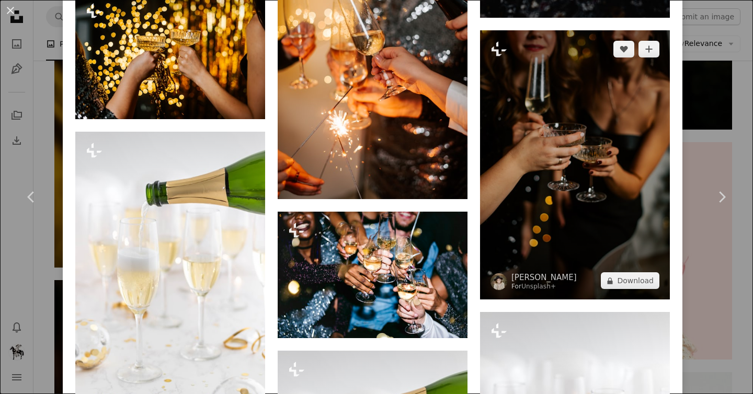
click at [578, 108] on img at bounding box center [575, 164] width 190 height 269
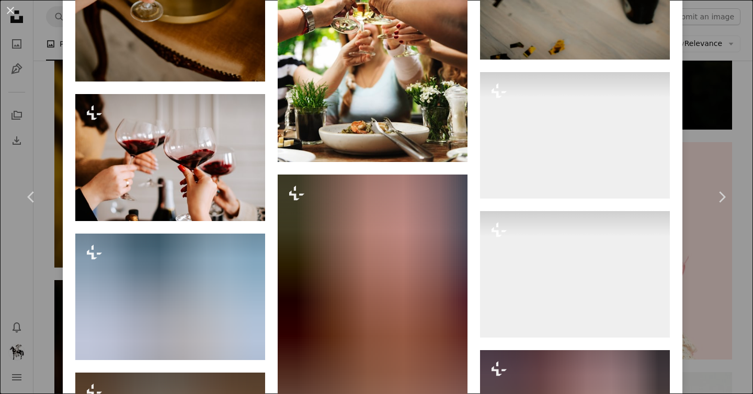
scroll to position [2565, 0]
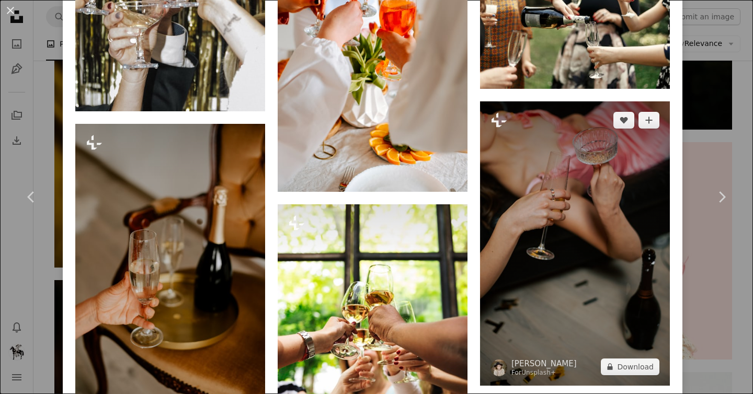
click at [523, 147] on img at bounding box center [575, 243] width 190 height 285
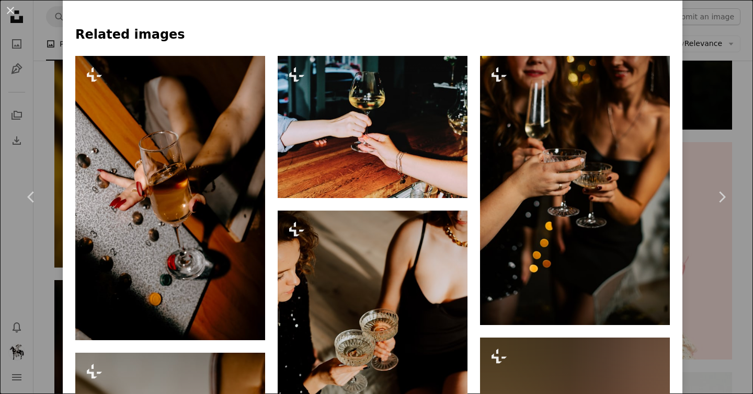
scroll to position [897, 0]
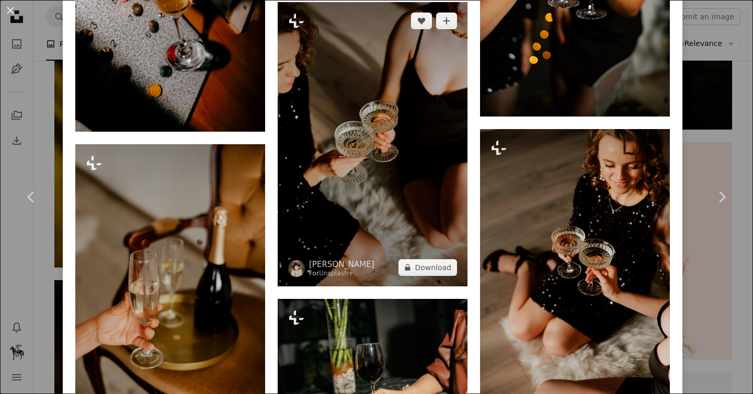
click at [343, 116] on img at bounding box center [373, 144] width 190 height 285
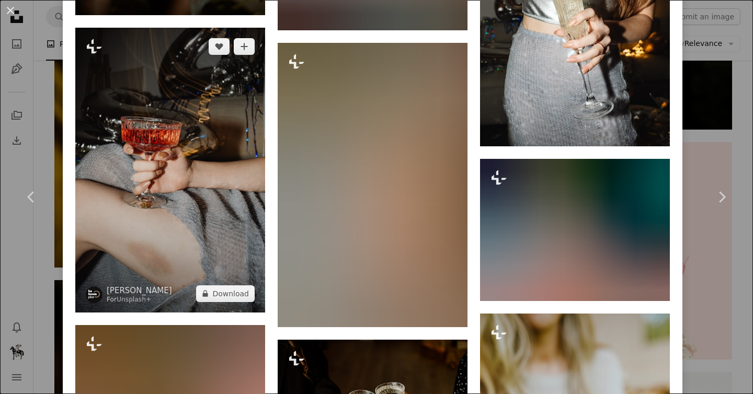
scroll to position [1298, 0]
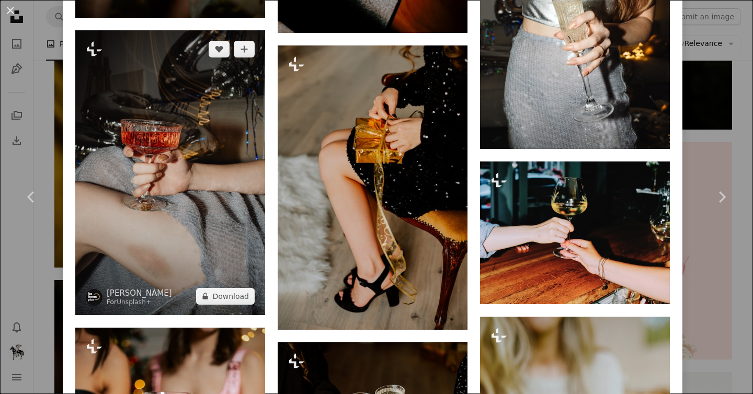
click at [181, 207] on img at bounding box center [170, 172] width 190 height 285
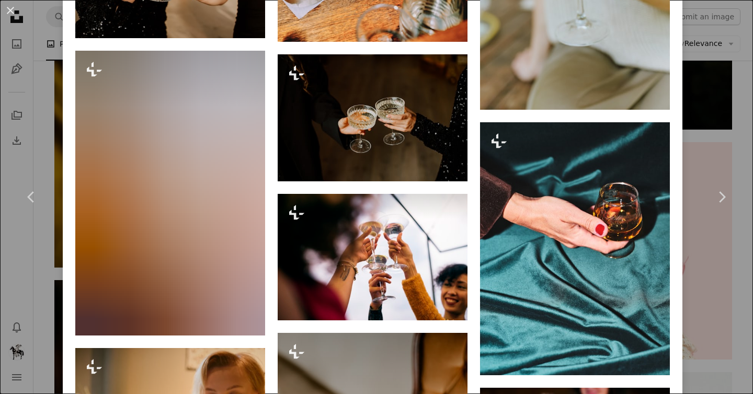
scroll to position [4455, 0]
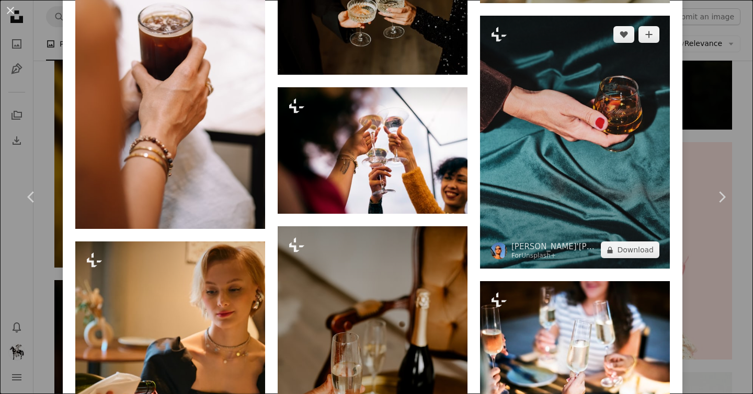
click at [598, 108] on img at bounding box center [575, 142] width 190 height 253
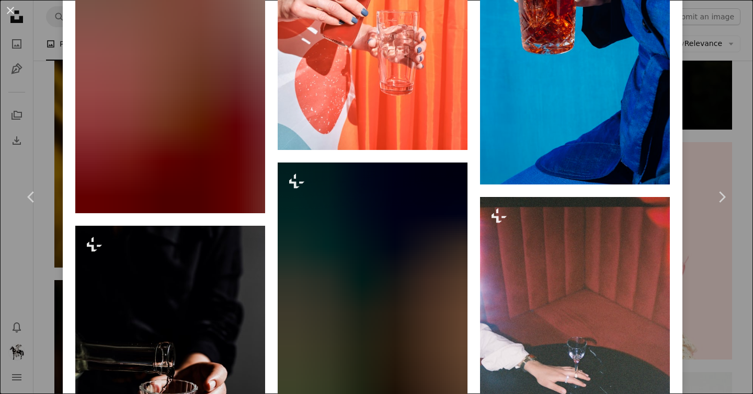
scroll to position [2025, 0]
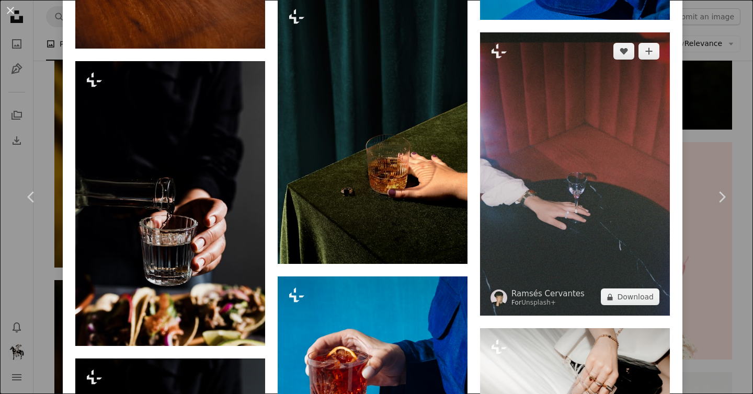
click at [620, 184] on img at bounding box center [575, 174] width 190 height 284
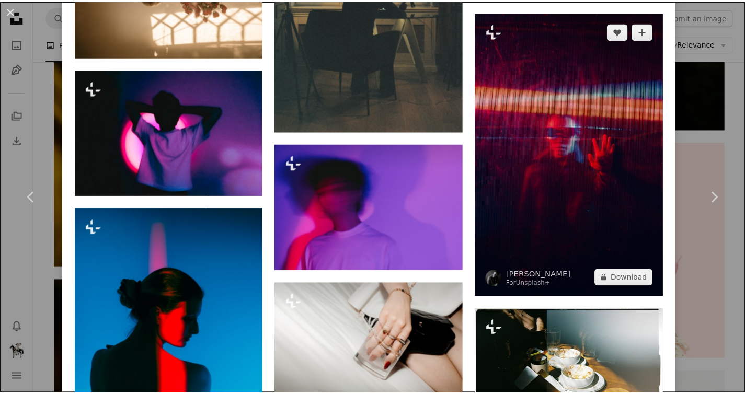
scroll to position [2510, 0]
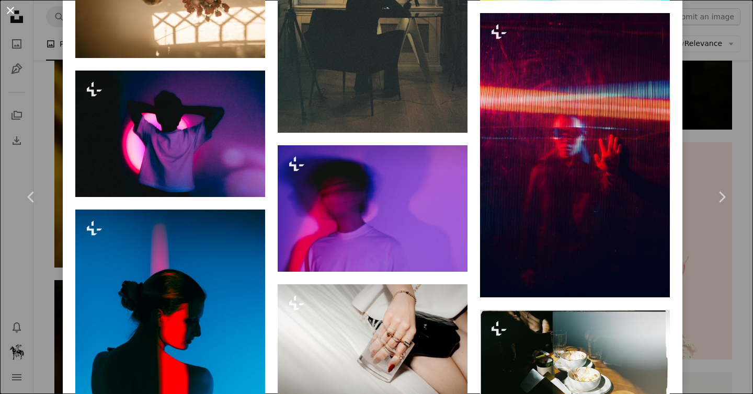
click at [10, 16] on button "An X shape" at bounding box center [10, 10] width 13 height 13
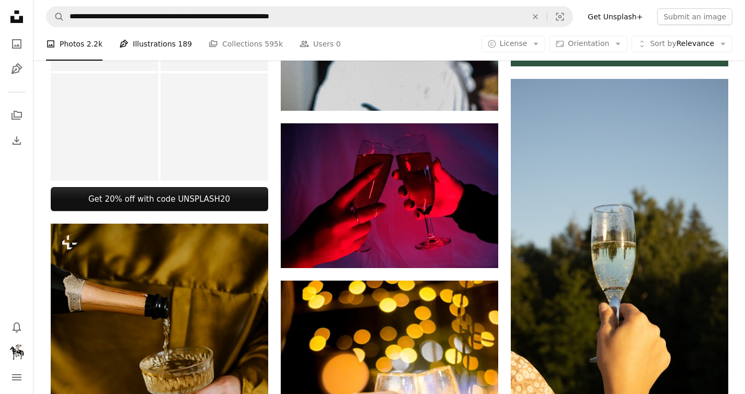
scroll to position [61, 0]
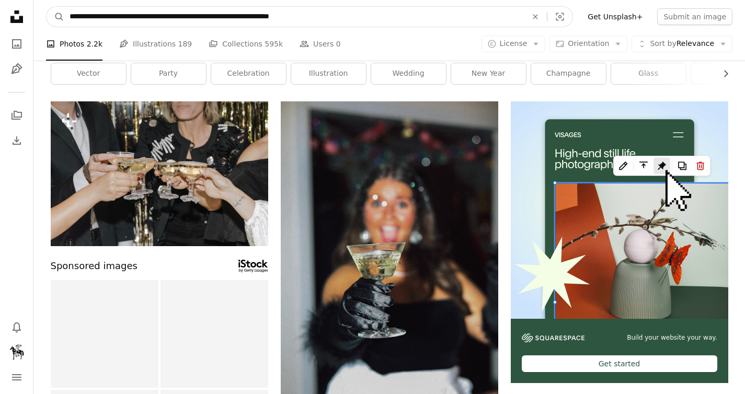
click at [196, 12] on input "**********" at bounding box center [294, 17] width 460 height 20
type input "**********"
click button "A magnifying glass" at bounding box center [56, 17] width 18 height 20
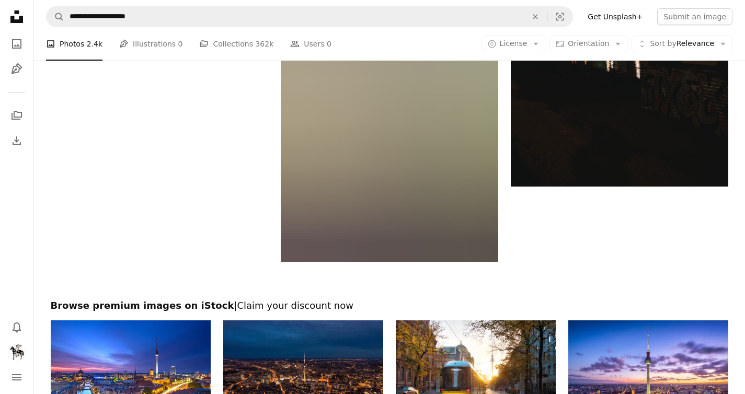
scroll to position [1719, 0]
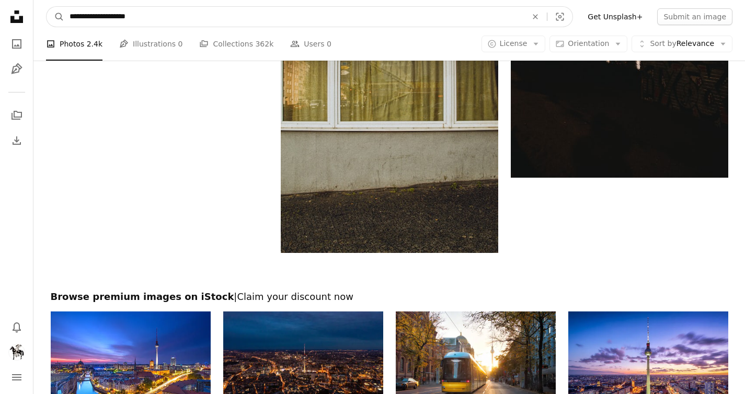
click at [100, 15] on input "**********" at bounding box center [294, 17] width 460 height 20
type input "**********"
click button "A magnifying glass" at bounding box center [56, 17] width 18 height 20
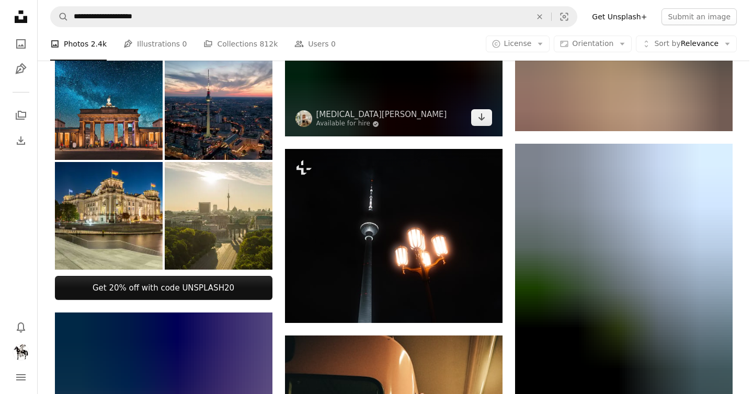
scroll to position [610, 0]
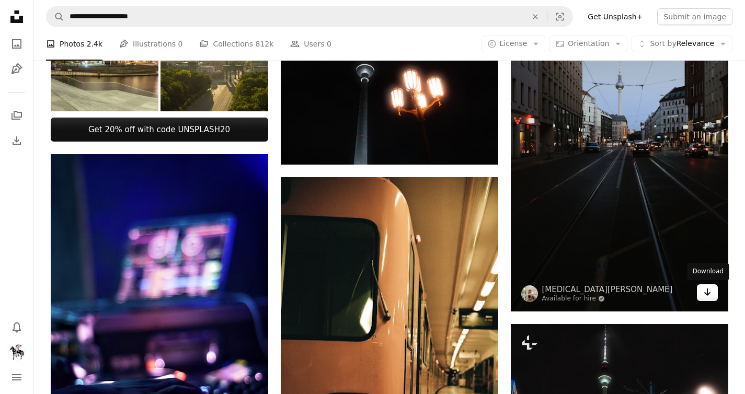
click at [712, 290] on link "Arrow pointing down" at bounding box center [707, 293] width 21 height 17
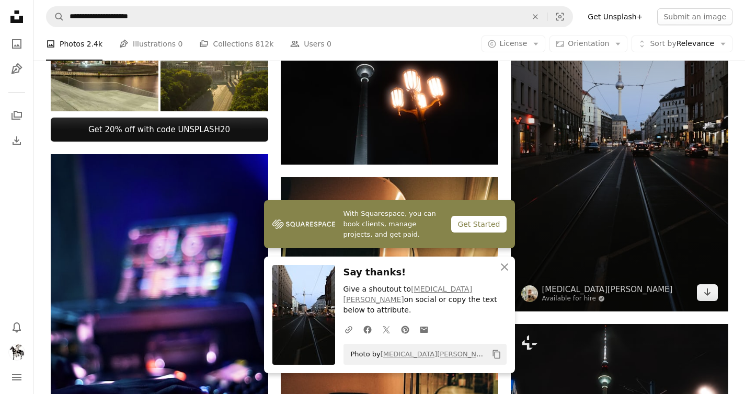
click at [666, 202] on img at bounding box center [620, 148] width 218 height 326
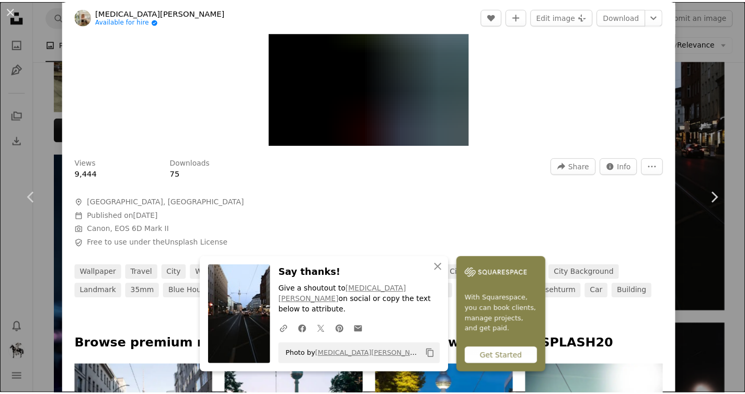
scroll to position [369, 0]
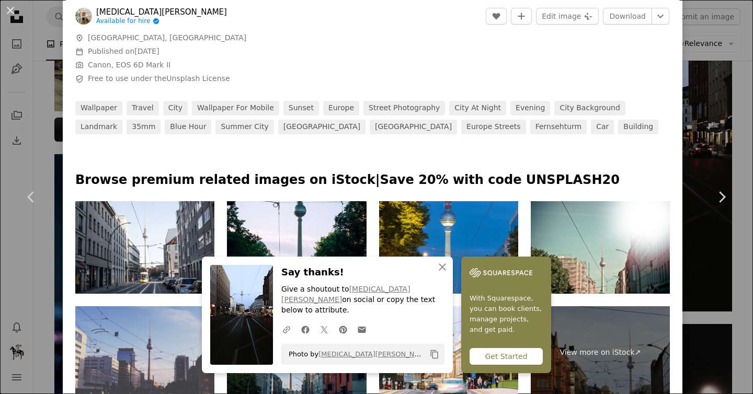
click at [693, 139] on div "An X shape Chevron left Chevron right [MEDICAL_DATA][PERSON_NAME] Available for…" at bounding box center [376, 197] width 753 height 394
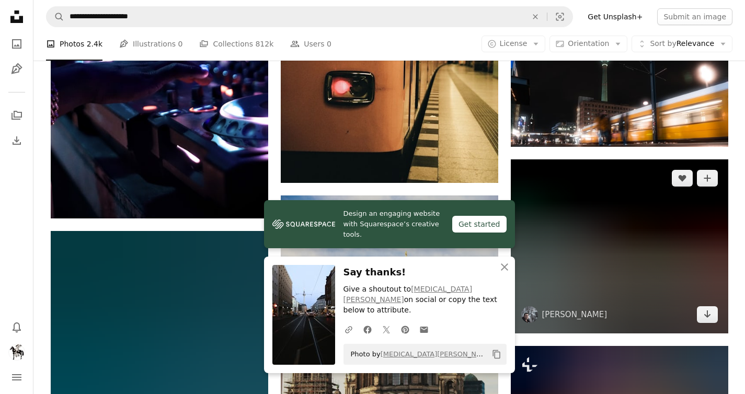
scroll to position [1035, 0]
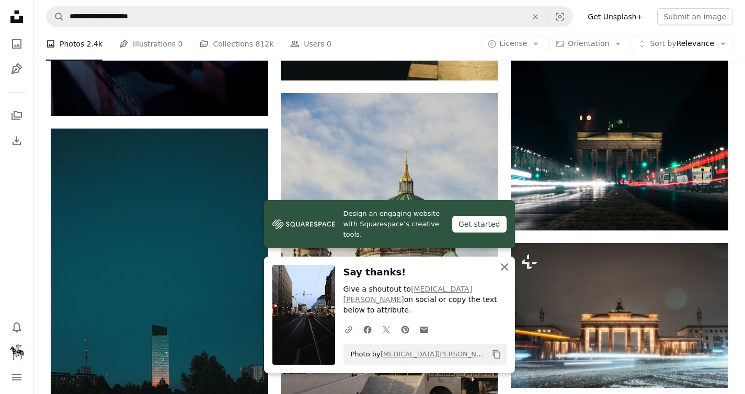
click at [501, 274] on icon "An X shape" at bounding box center [505, 267] width 13 height 13
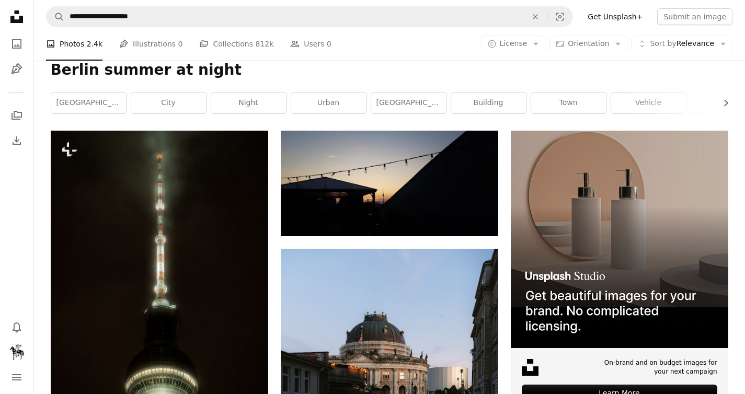
scroll to position [0, 0]
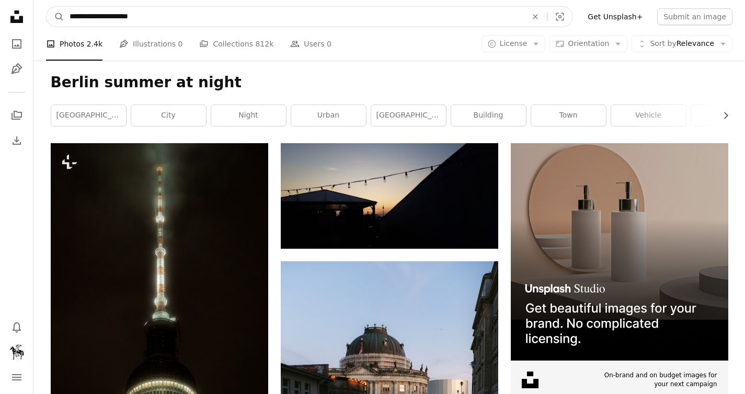
drag, startPoint x: 119, startPoint y: 18, endPoint x: 180, endPoint y: 21, distance: 60.8
click at [180, 21] on input "**********" at bounding box center [294, 17] width 460 height 20
type input "**********"
click button "A magnifying glass" at bounding box center [56, 17] width 18 height 20
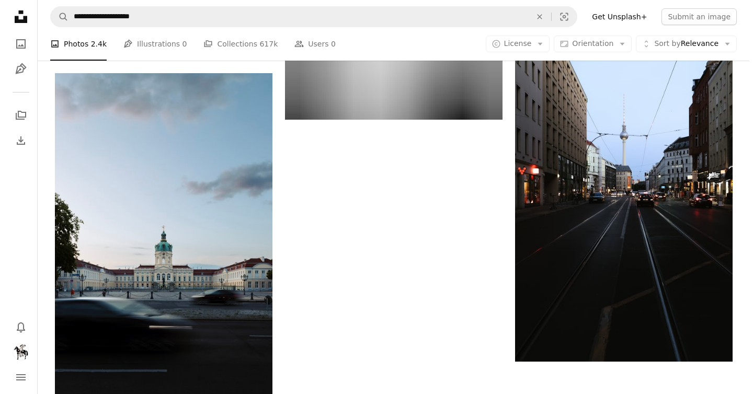
scroll to position [1536, 0]
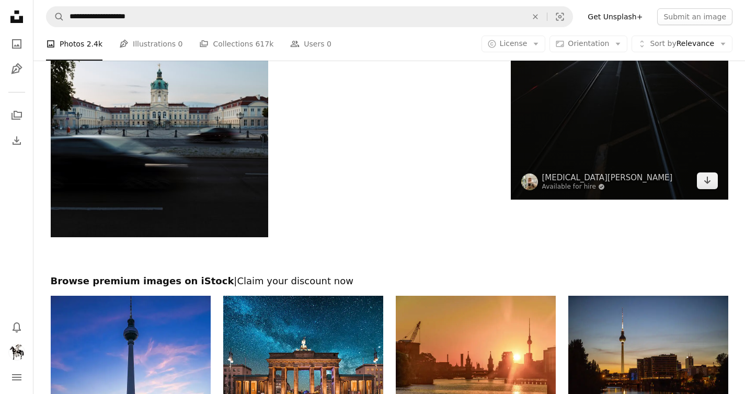
click at [594, 108] on img at bounding box center [620, 36] width 218 height 326
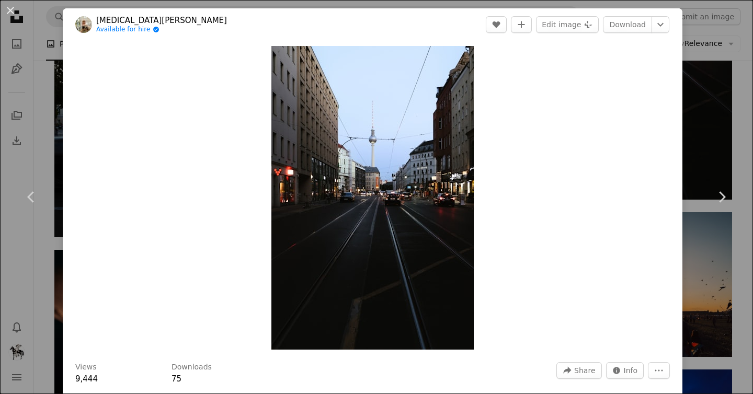
click at [706, 81] on div "An X shape Chevron left Chevron right [MEDICAL_DATA][PERSON_NAME] Available for…" at bounding box center [376, 197] width 753 height 394
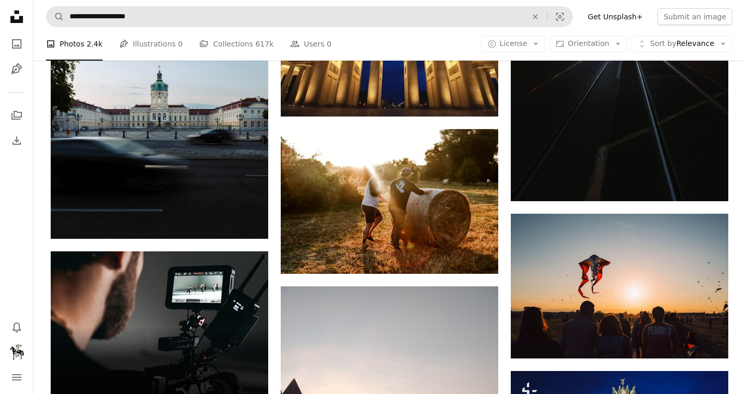
scroll to position [1534, 0]
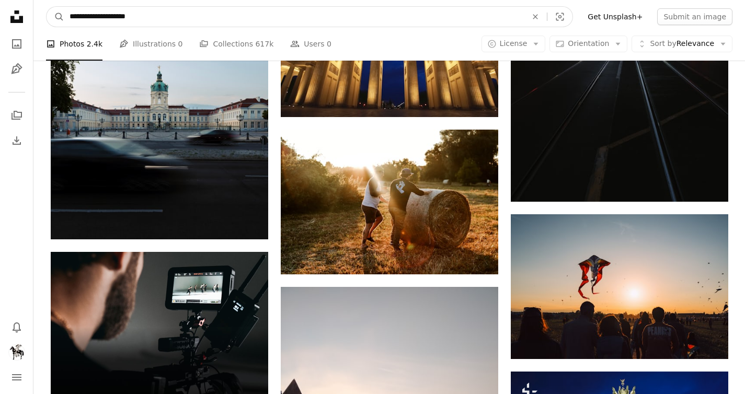
click at [126, 16] on input "**********" at bounding box center [294, 17] width 460 height 20
type input "**********"
click button "A magnifying glass" at bounding box center [56, 17] width 18 height 20
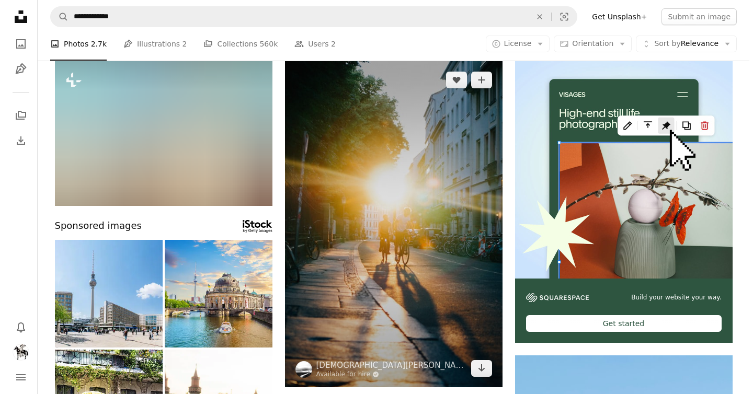
scroll to position [148, 0]
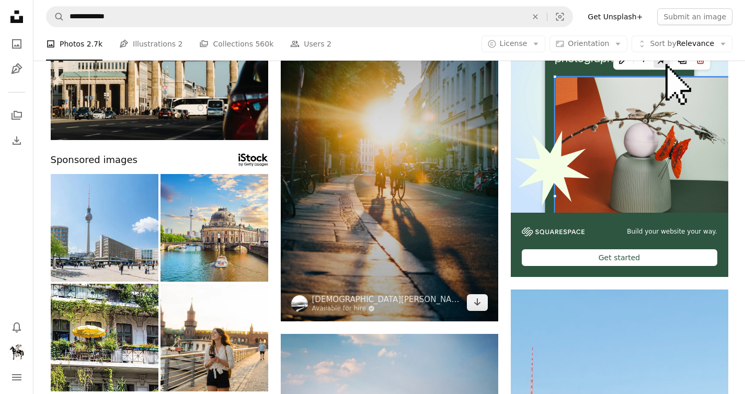
click at [377, 139] on img at bounding box center [390, 158] width 218 height 326
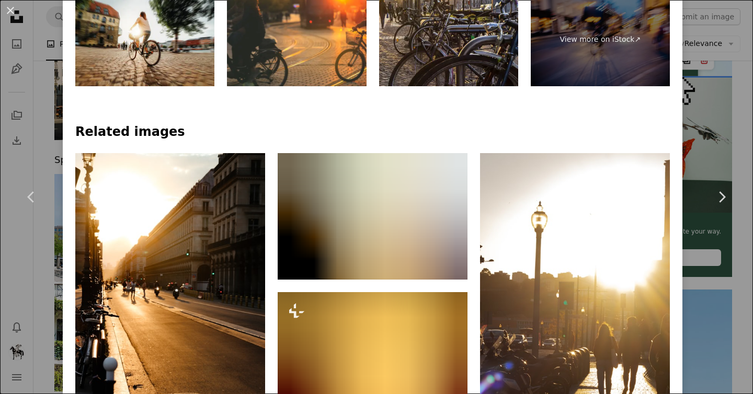
scroll to position [775, 0]
